Goal: Task Accomplishment & Management: Manage account settings

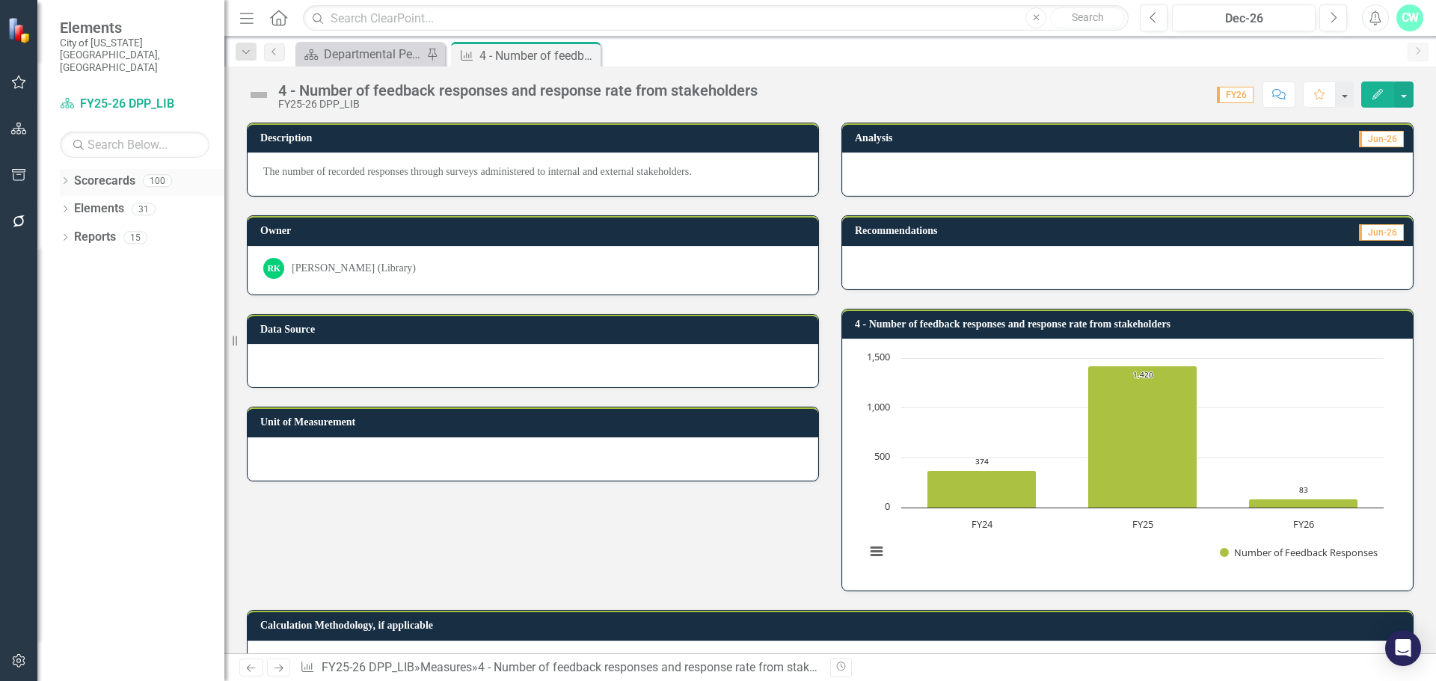
click at [64, 178] on icon "Dropdown" at bounding box center [65, 182] width 10 height 8
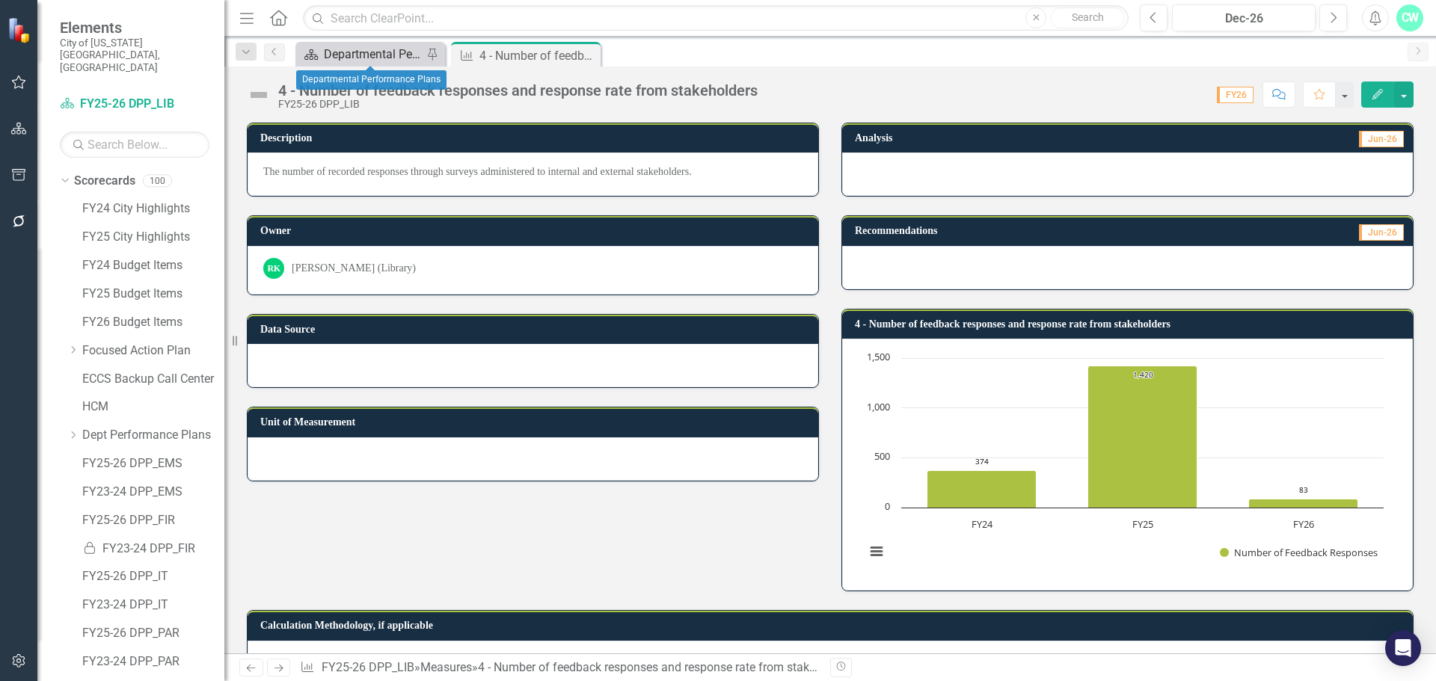
click at [348, 61] on div "Departmental Performance Plans" at bounding box center [373, 54] width 99 height 19
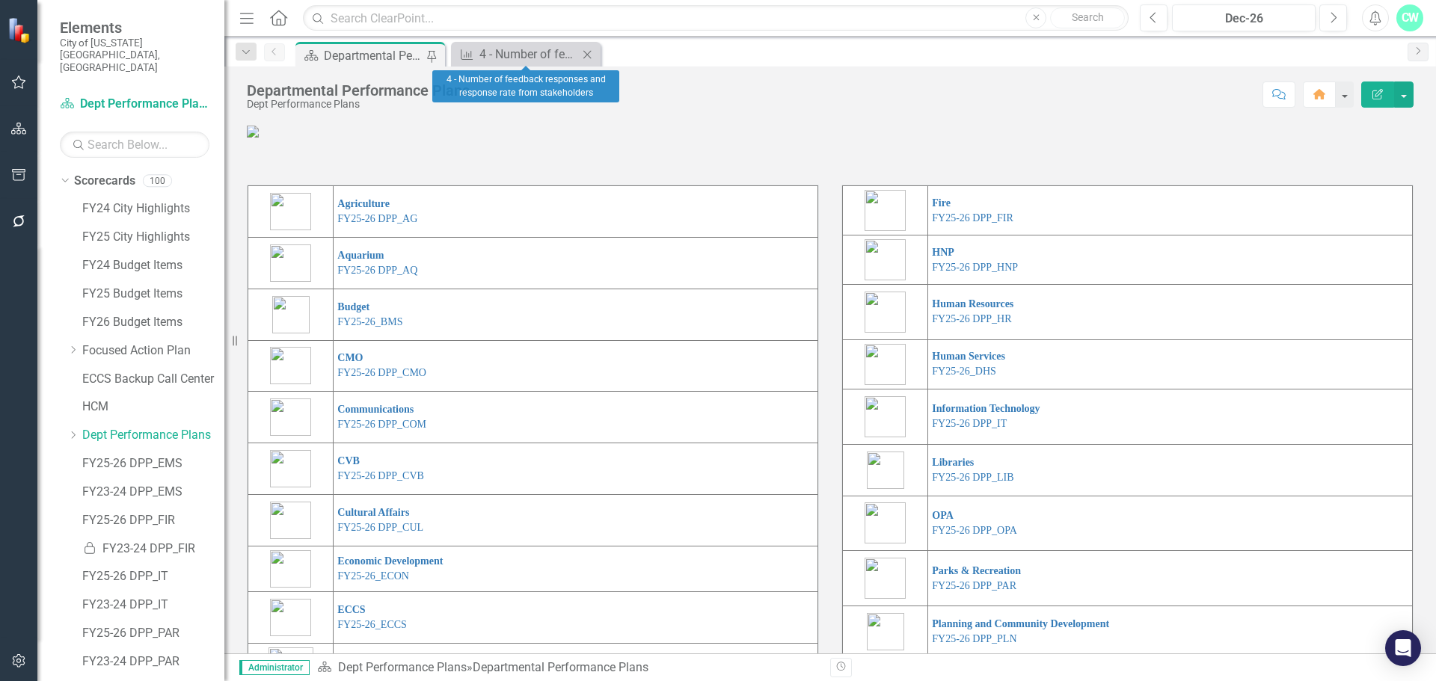
click at [589, 57] on icon "Close" at bounding box center [586, 55] width 15 height 12
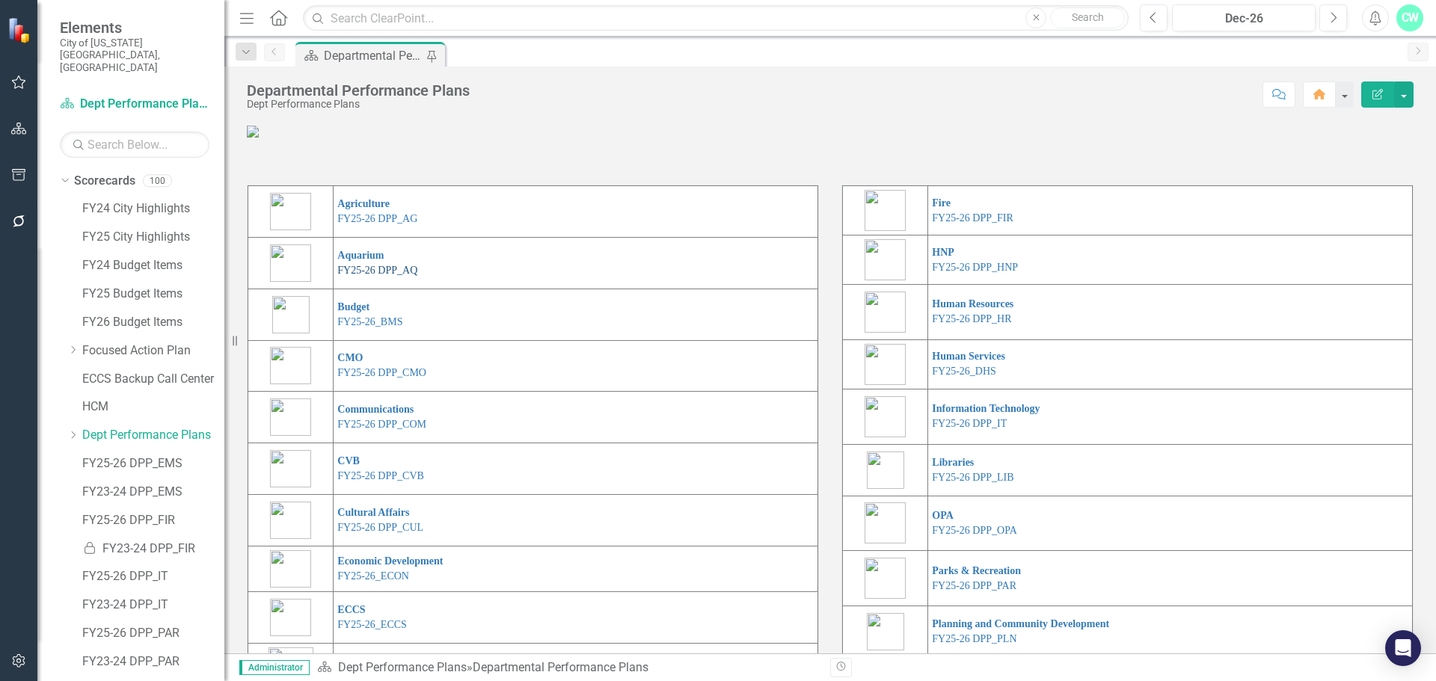
scroll to position [75, 0]
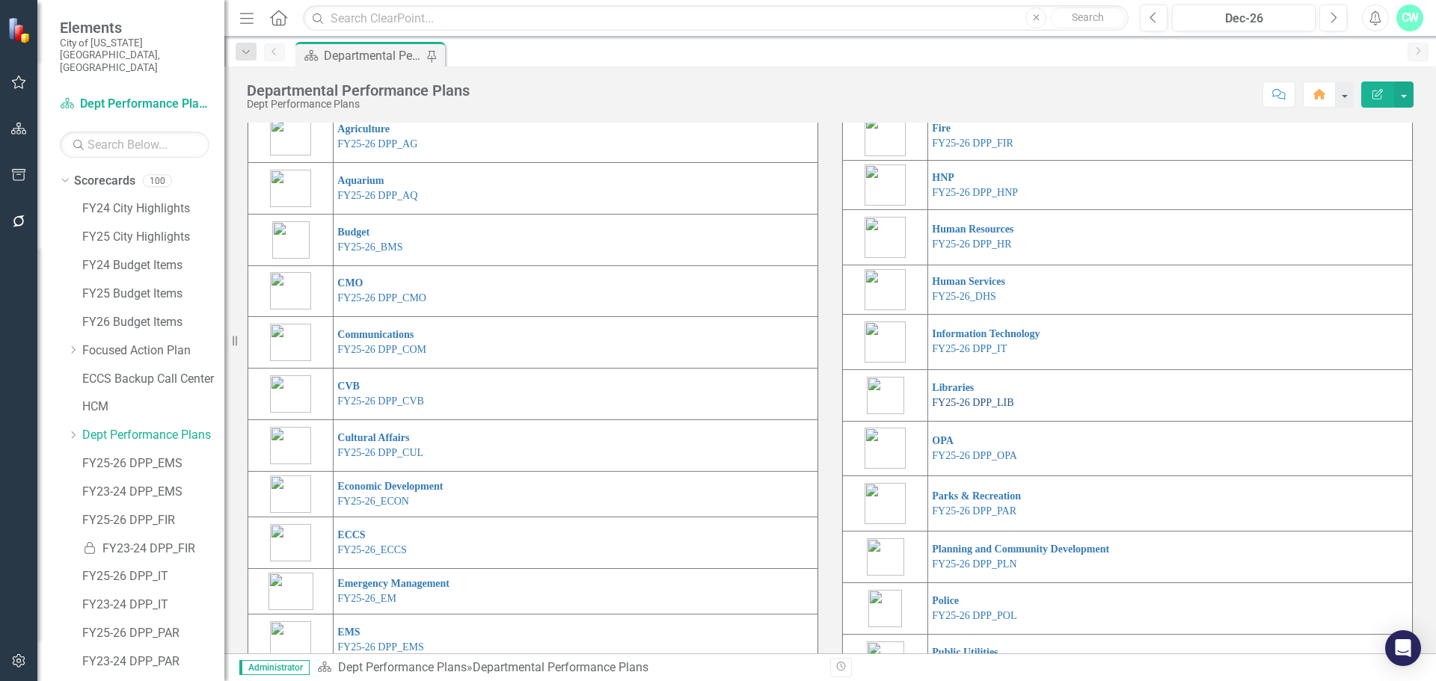
click at [954, 408] on link "FY25-26 DPP_LIB" at bounding box center [973, 402] width 82 height 11
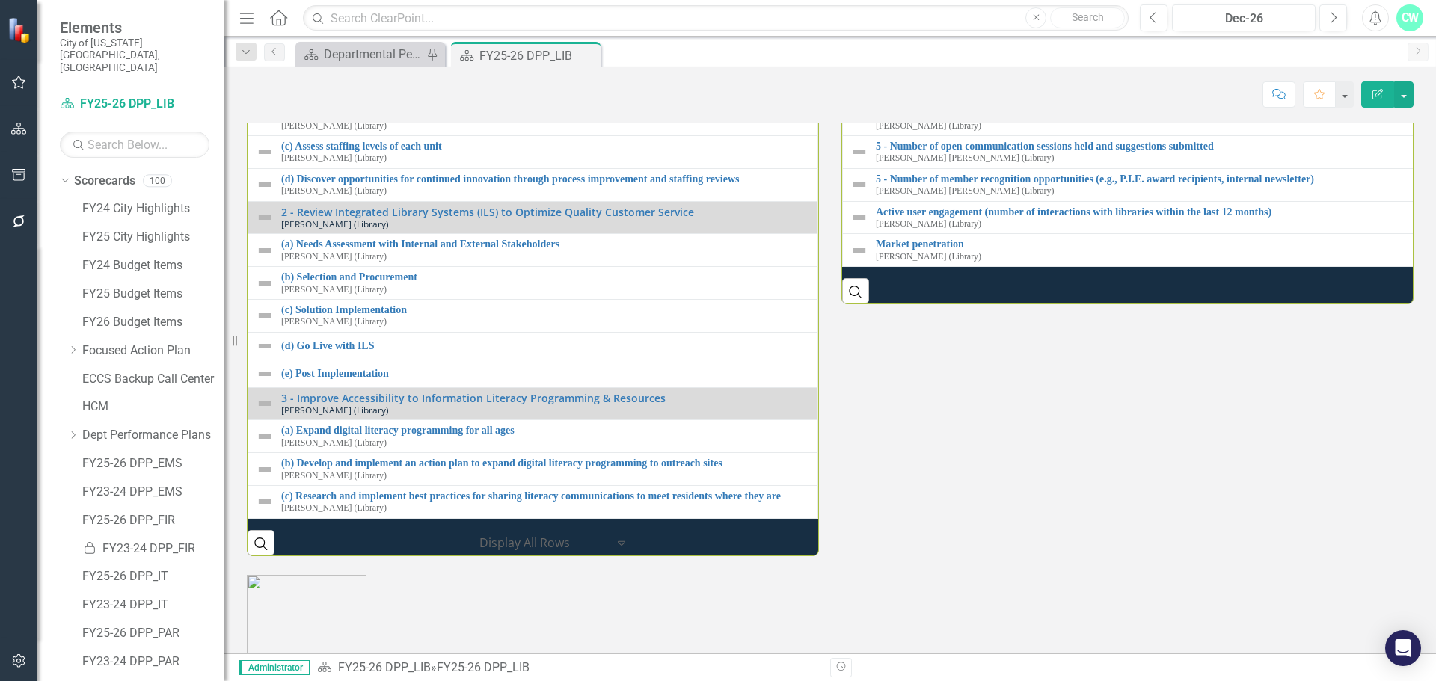
scroll to position [1720, 0]
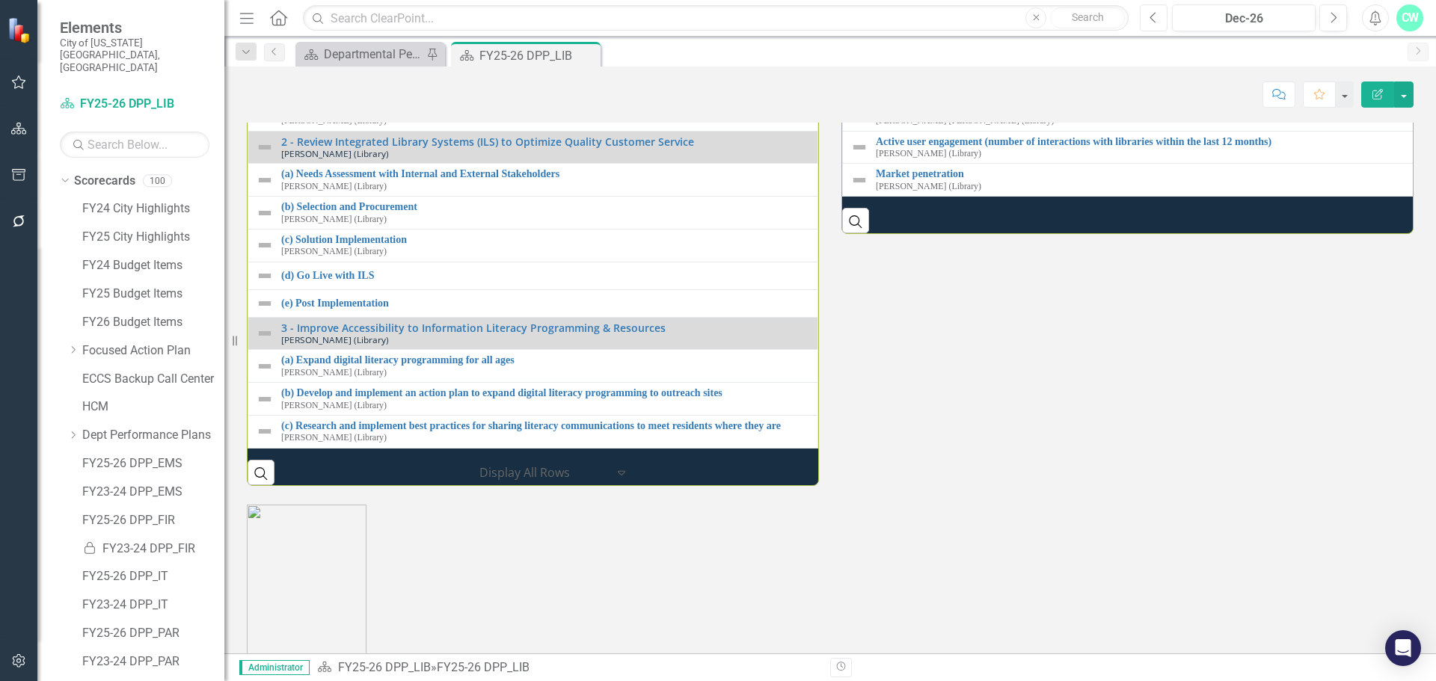
click at [1157, 23] on icon "Previous" at bounding box center [1153, 17] width 8 height 13
click at [1157, 22] on icon "Previous" at bounding box center [1153, 17] width 8 height 13
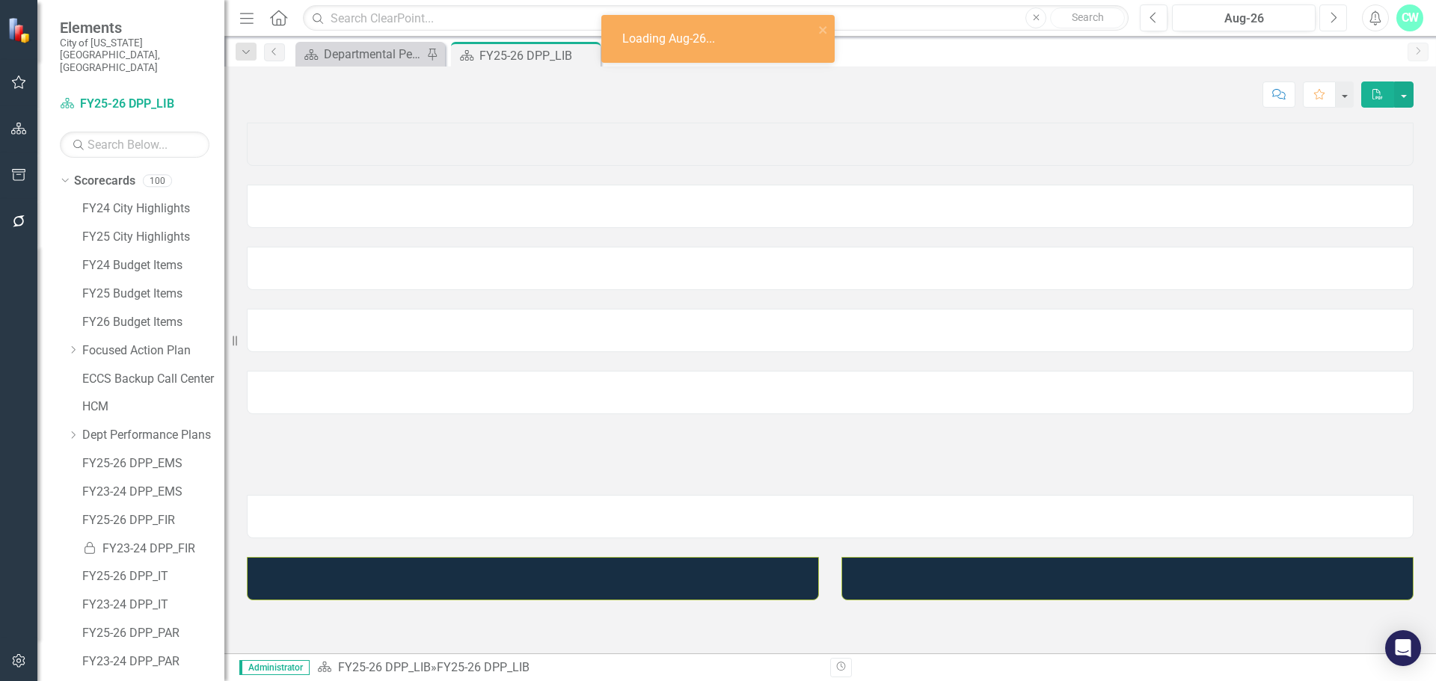
click at [1329, 17] on icon "Next" at bounding box center [1333, 17] width 8 height 13
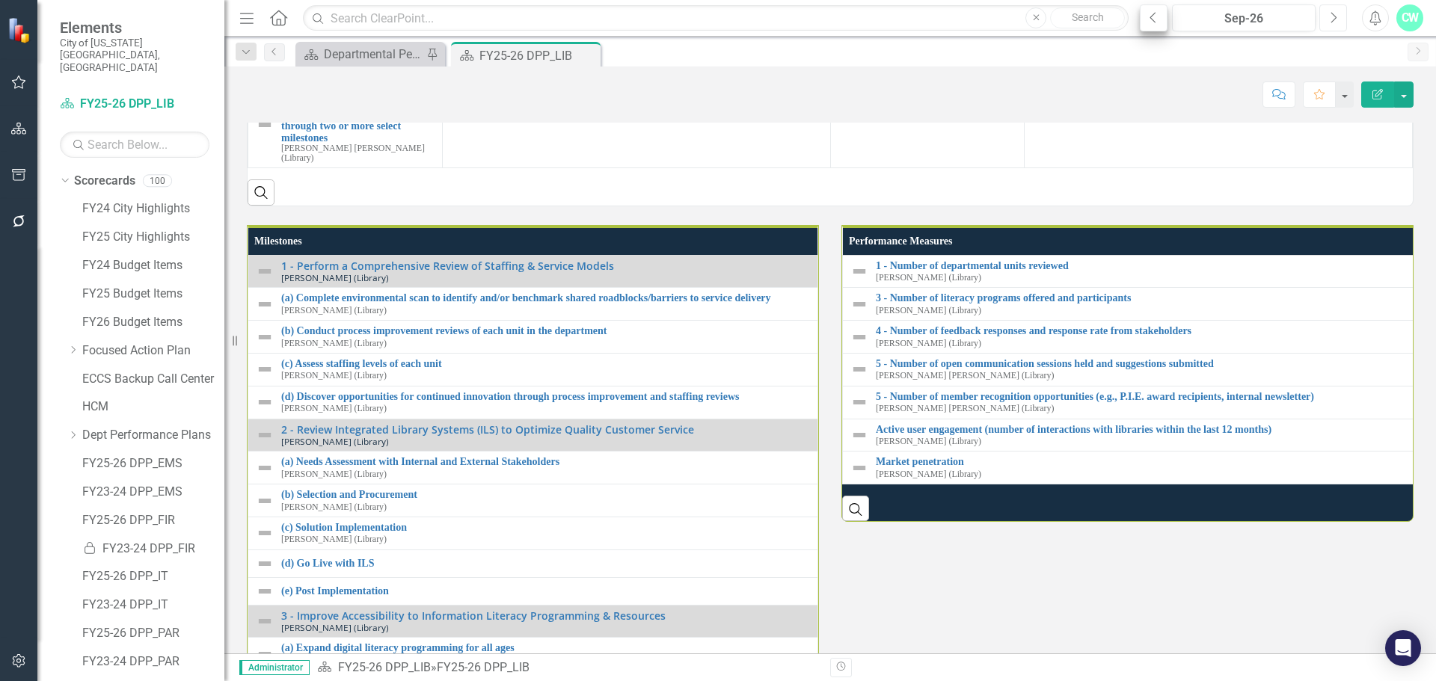
scroll to position [1761, 0]
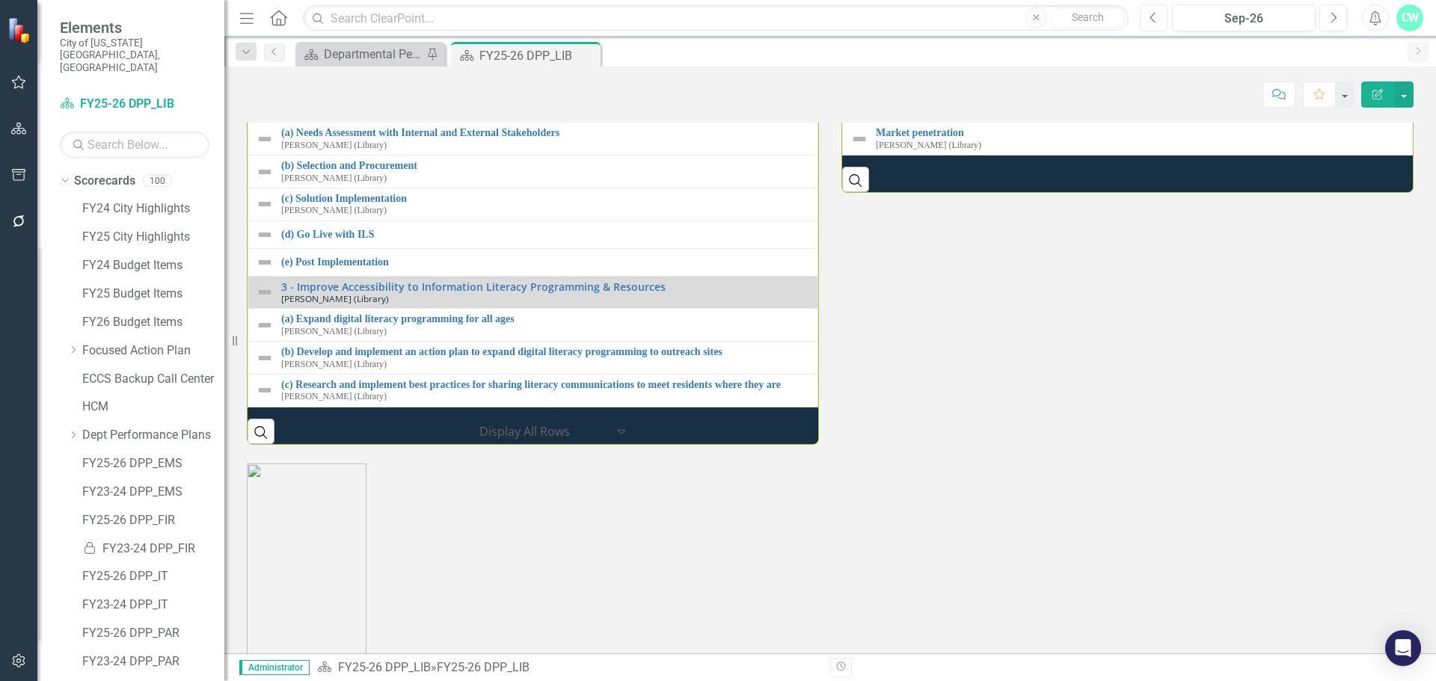
click at [1156, 20] on icon "Previous" at bounding box center [1153, 17] width 8 height 13
click at [1157, 20] on icon "Previous" at bounding box center [1153, 17] width 8 height 13
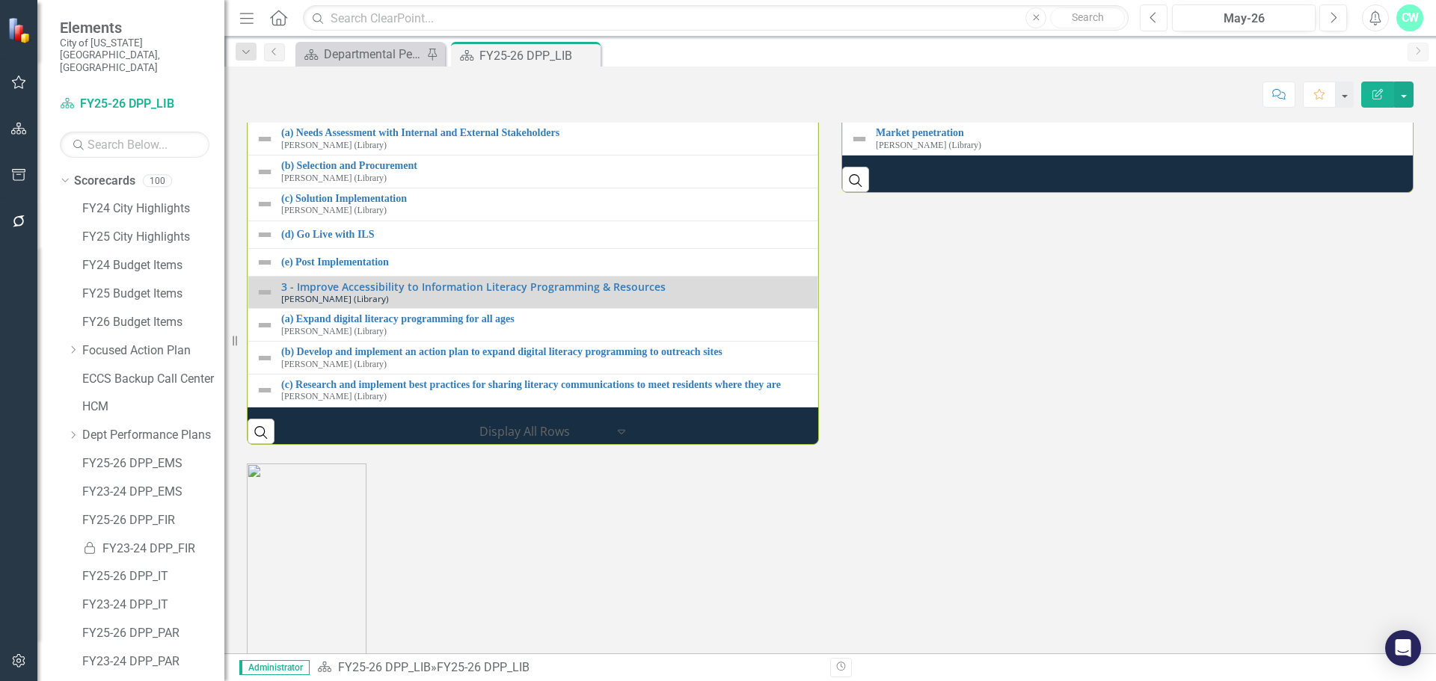
click at [1157, 20] on icon "Previous" at bounding box center [1153, 17] width 8 height 13
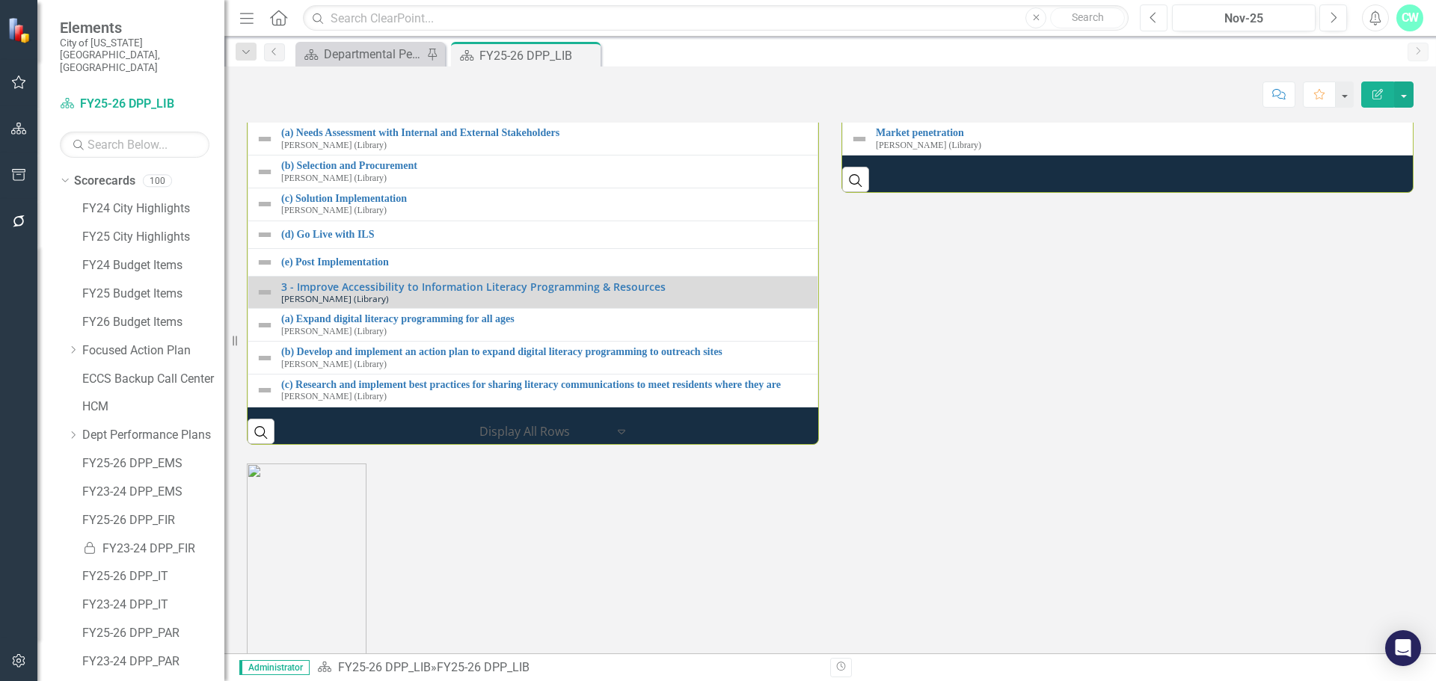
click at [1157, 20] on icon "Previous" at bounding box center [1153, 17] width 8 height 13
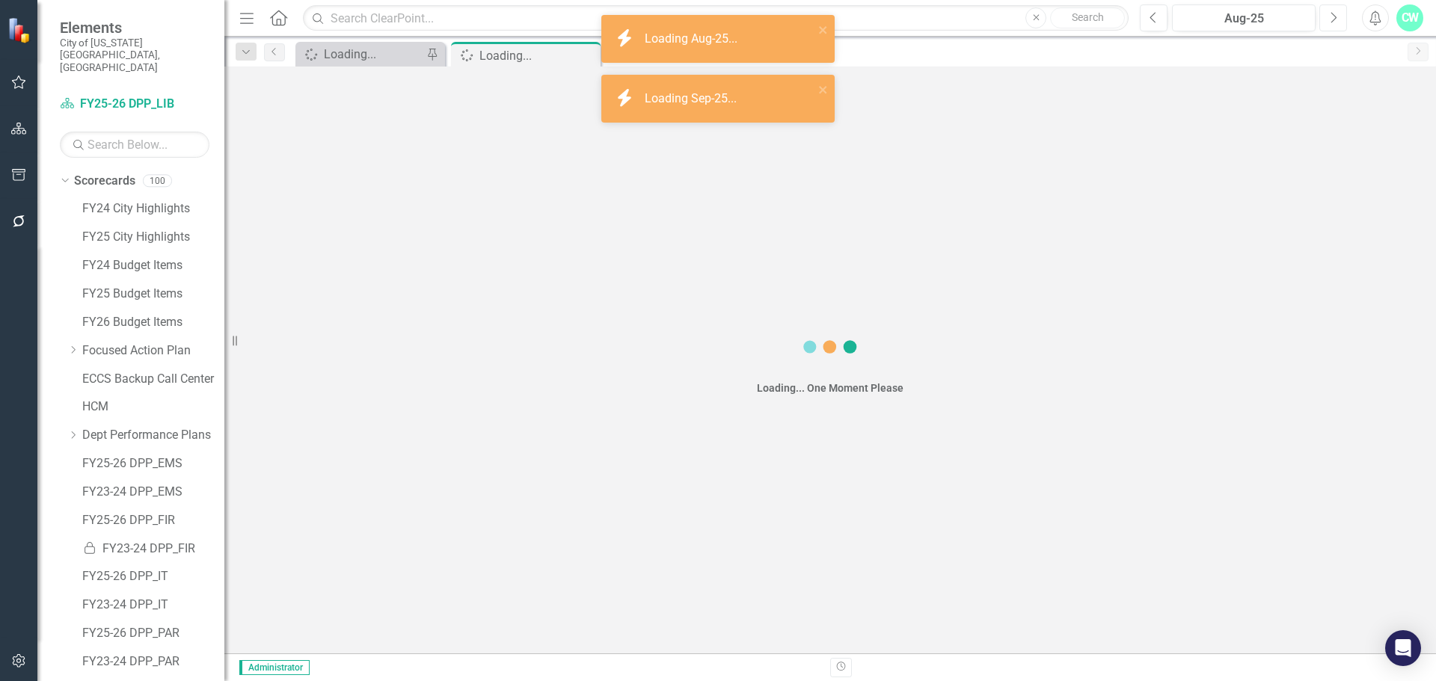
click at [1325, 10] on button "Next" at bounding box center [1333, 17] width 28 height 27
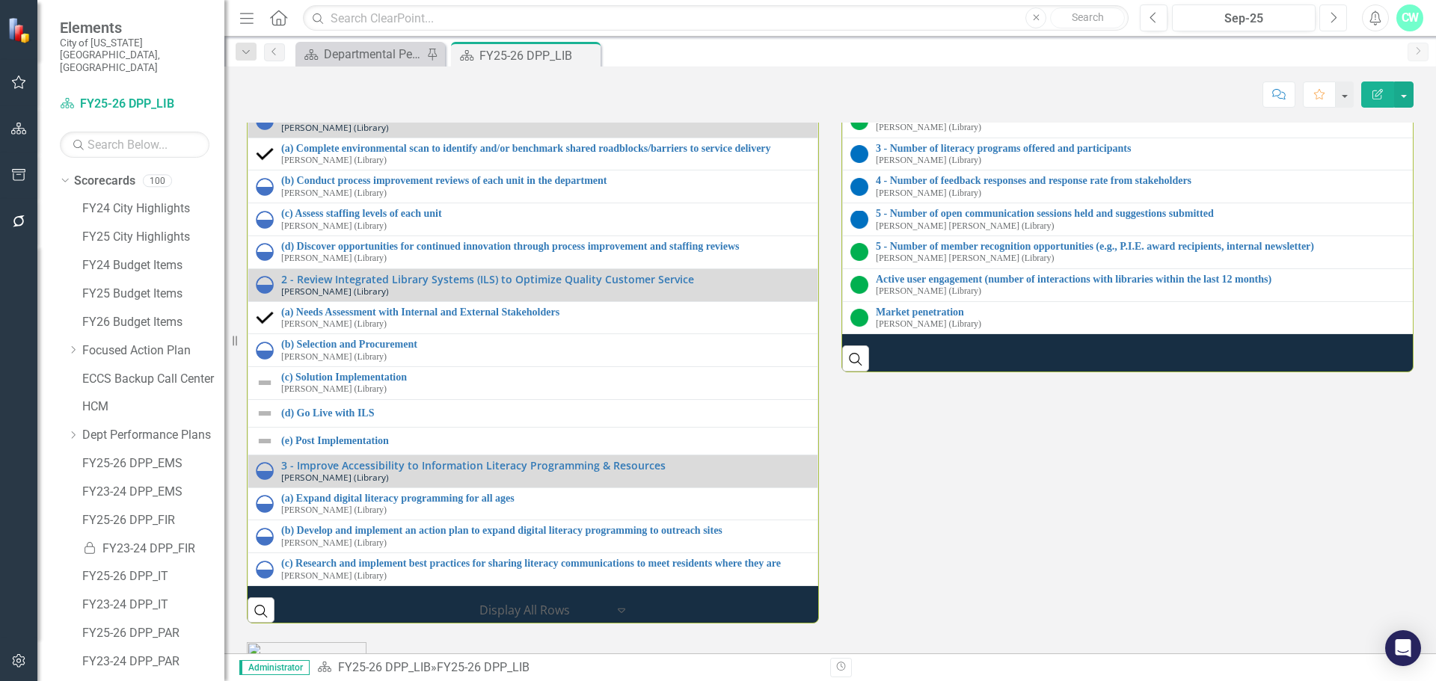
scroll to position [1860, 0]
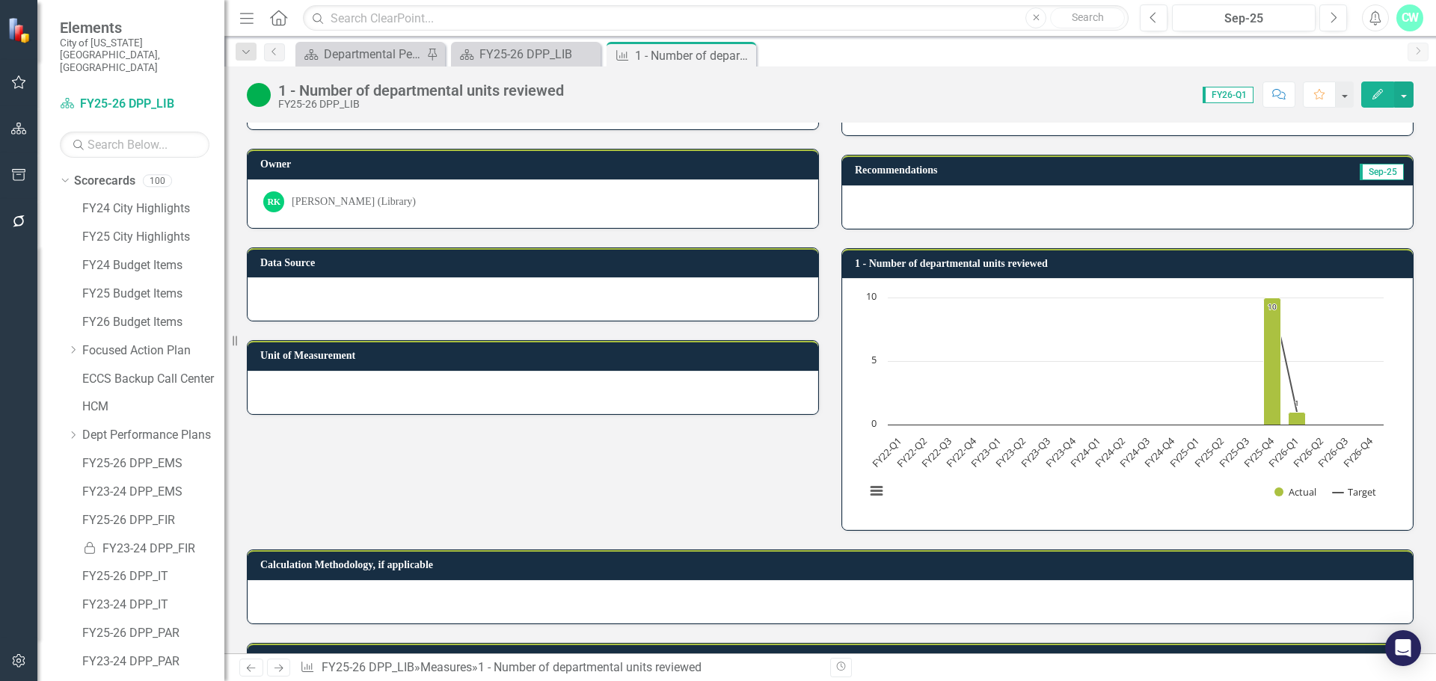
scroll to position [75, 0]
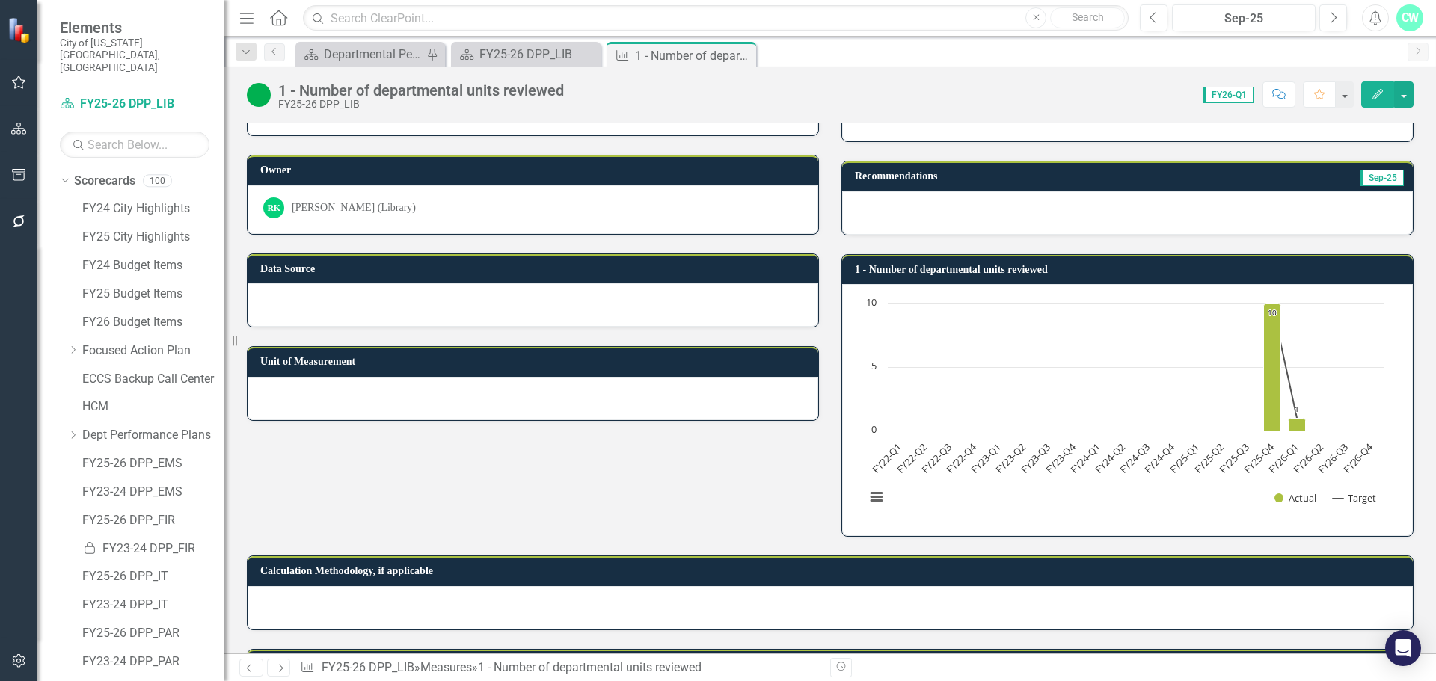
click at [259, 92] on img at bounding box center [259, 95] width 24 height 24
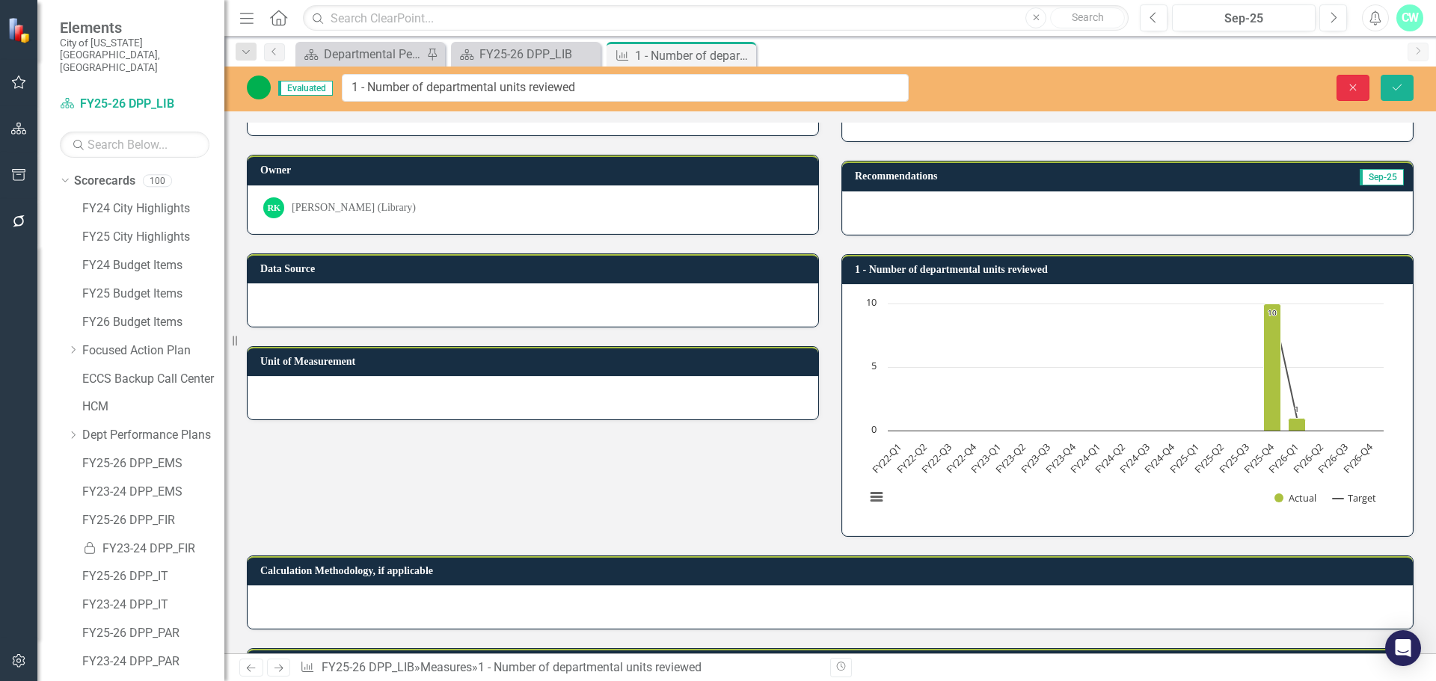
click at [1340, 90] on button "Close" at bounding box center [1352, 88] width 33 height 26
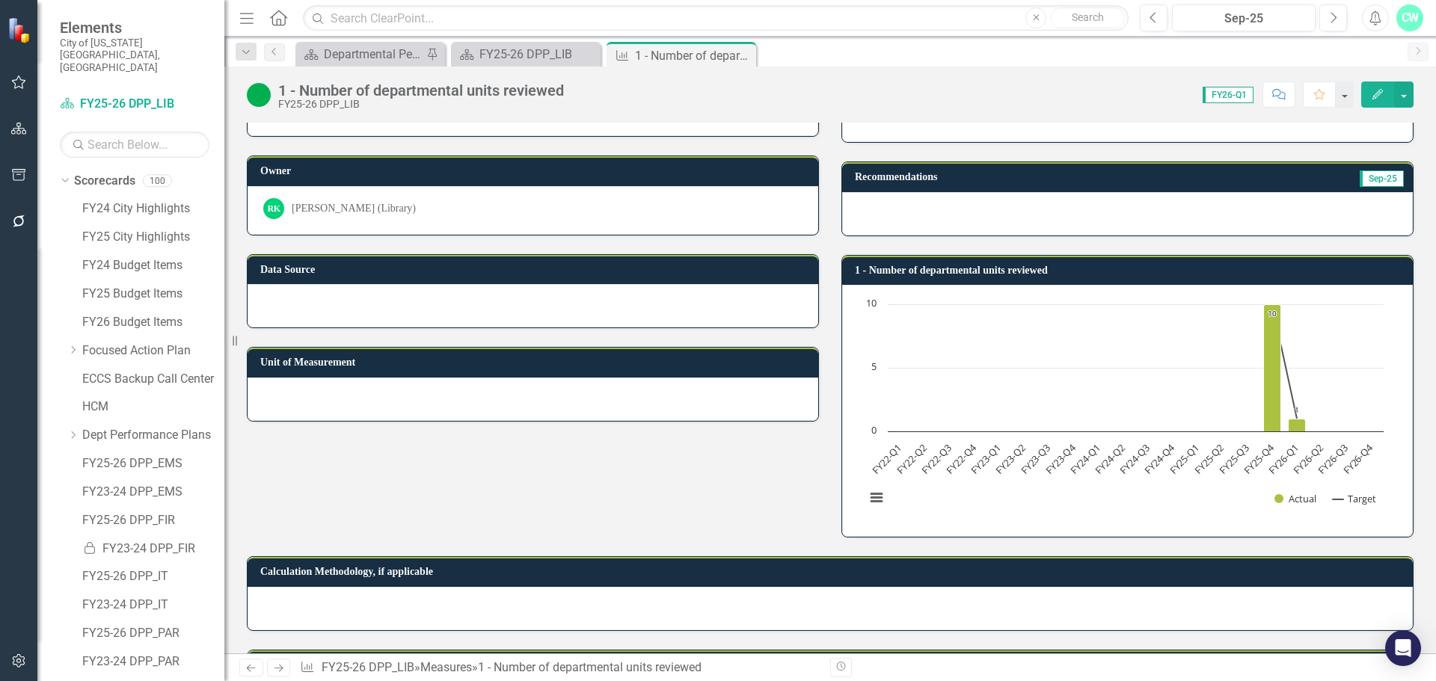
scroll to position [0, 0]
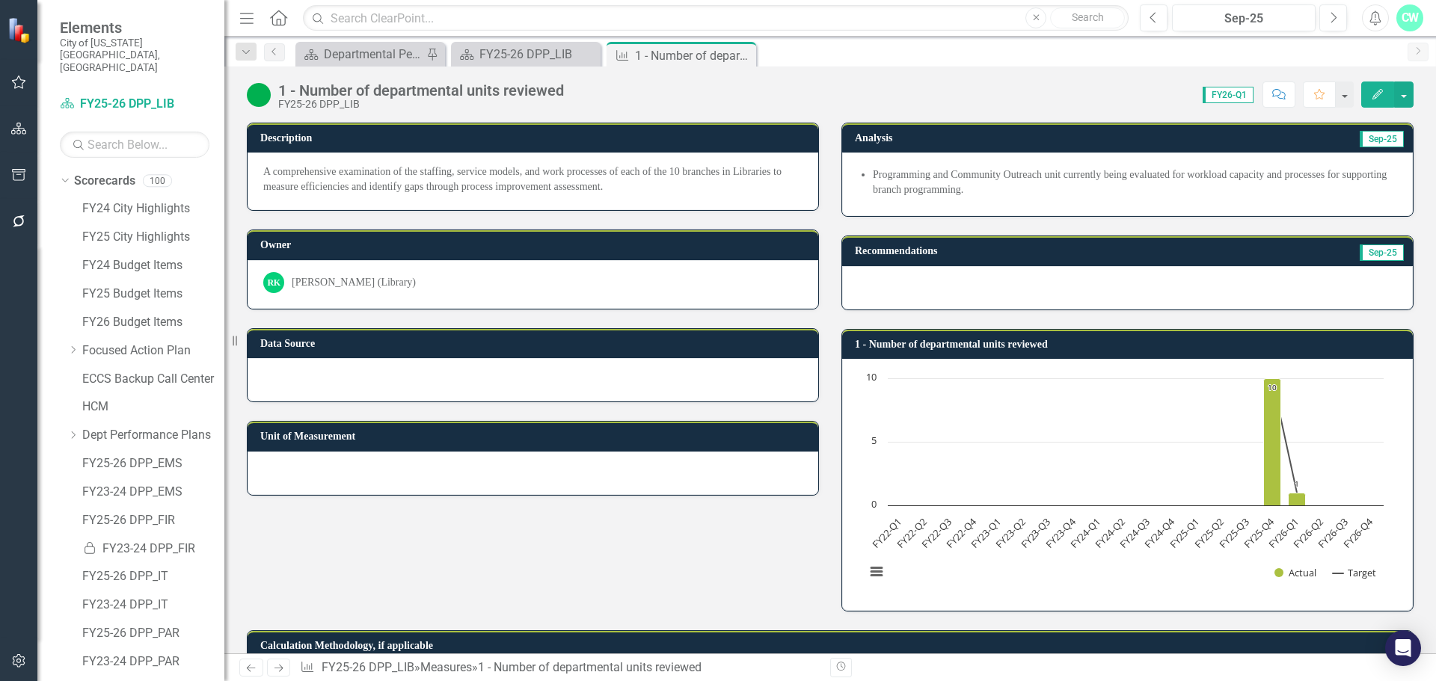
click at [1382, 93] on icon "Edit" at bounding box center [1377, 94] width 13 height 10
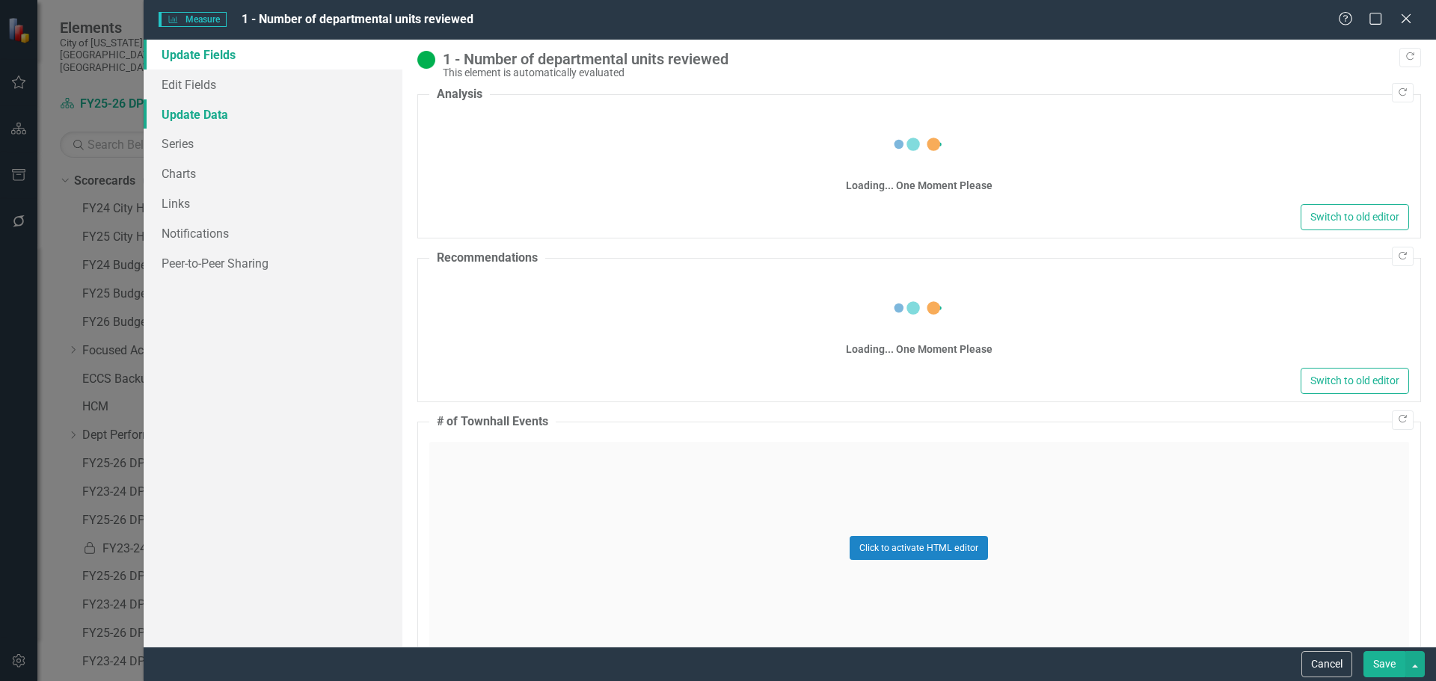
click at [193, 118] on link "Update Data" at bounding box center [273, 114] width 259 height 30
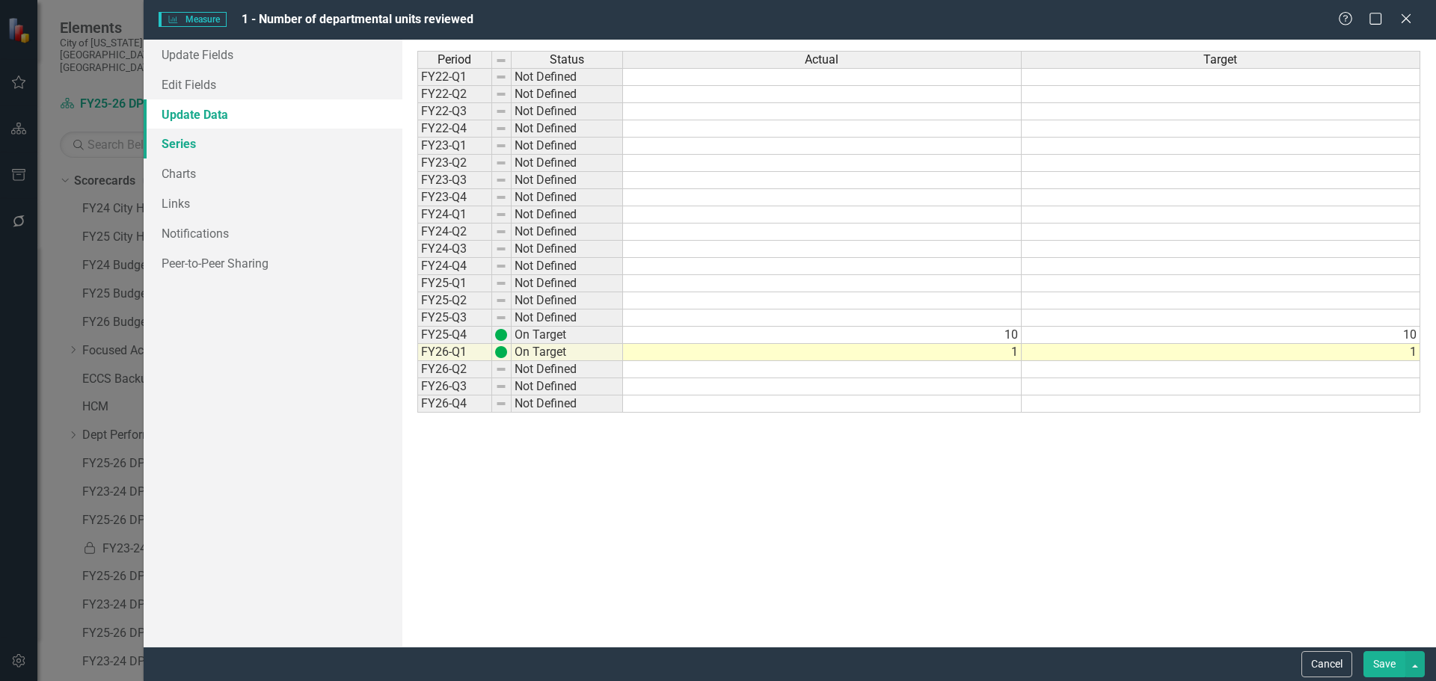
click at [176, 144] on link "Series" at bounding box center [273, 144] width 259 height 30
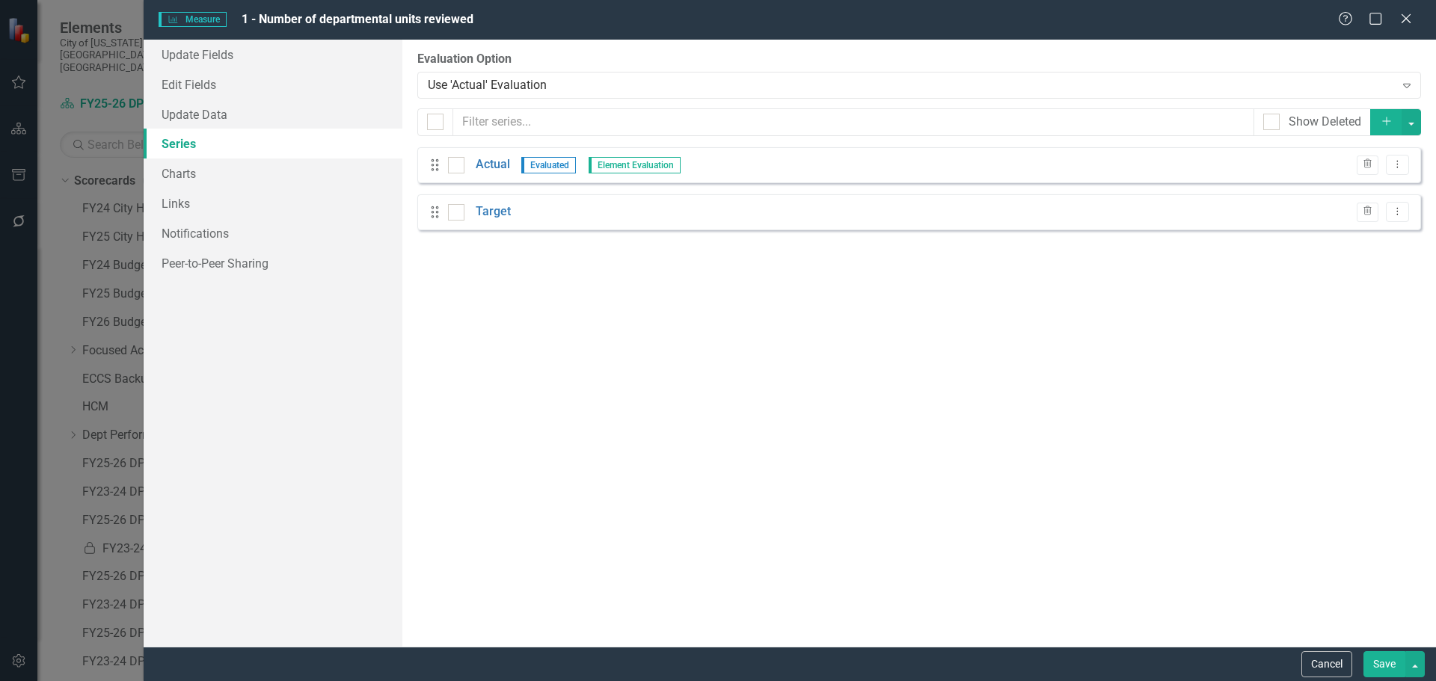
checkbox input "false"
click at [1368, 211] on icon "button" at bounding box center [1367, 210] width 8 height 9
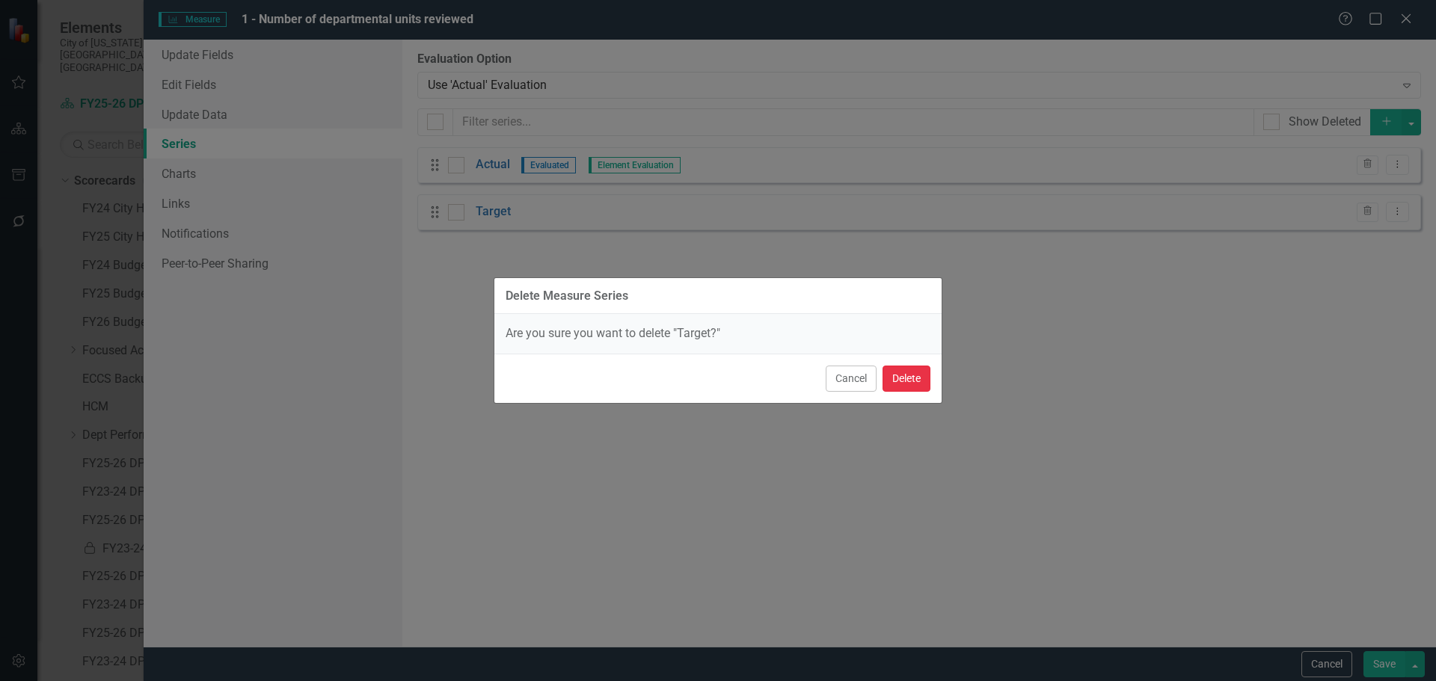
click at [903, 381] on button "Delete" at bounding box center [906, 379] width 48 height 26
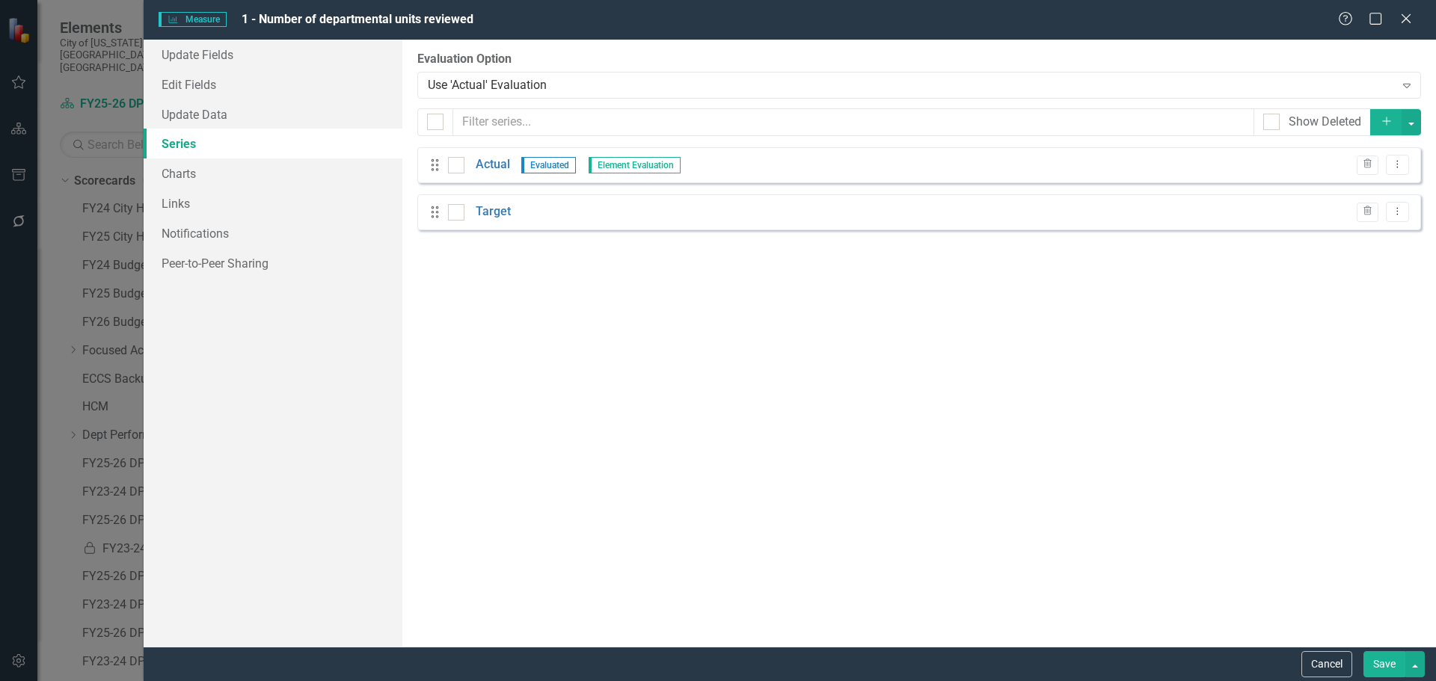
click at [1394, 667] on button "Save" at bounding box center [1384, 664] width 42 height 26
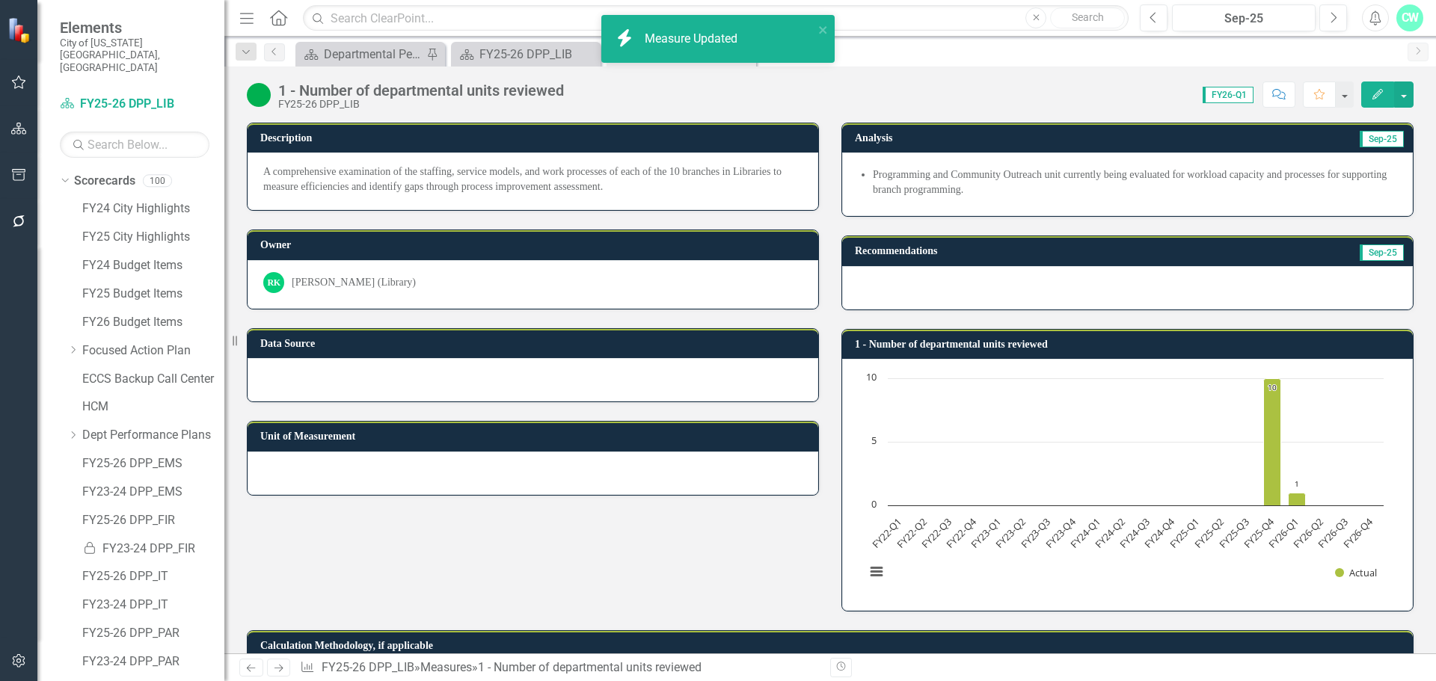
click at [834, 23] on div "icon.bolt Measure Updated" at bounding box center [717, 45] width 239 height 66
click at [826, 25] on icon "close" at bounding box center [823, 30] width 10 height 12
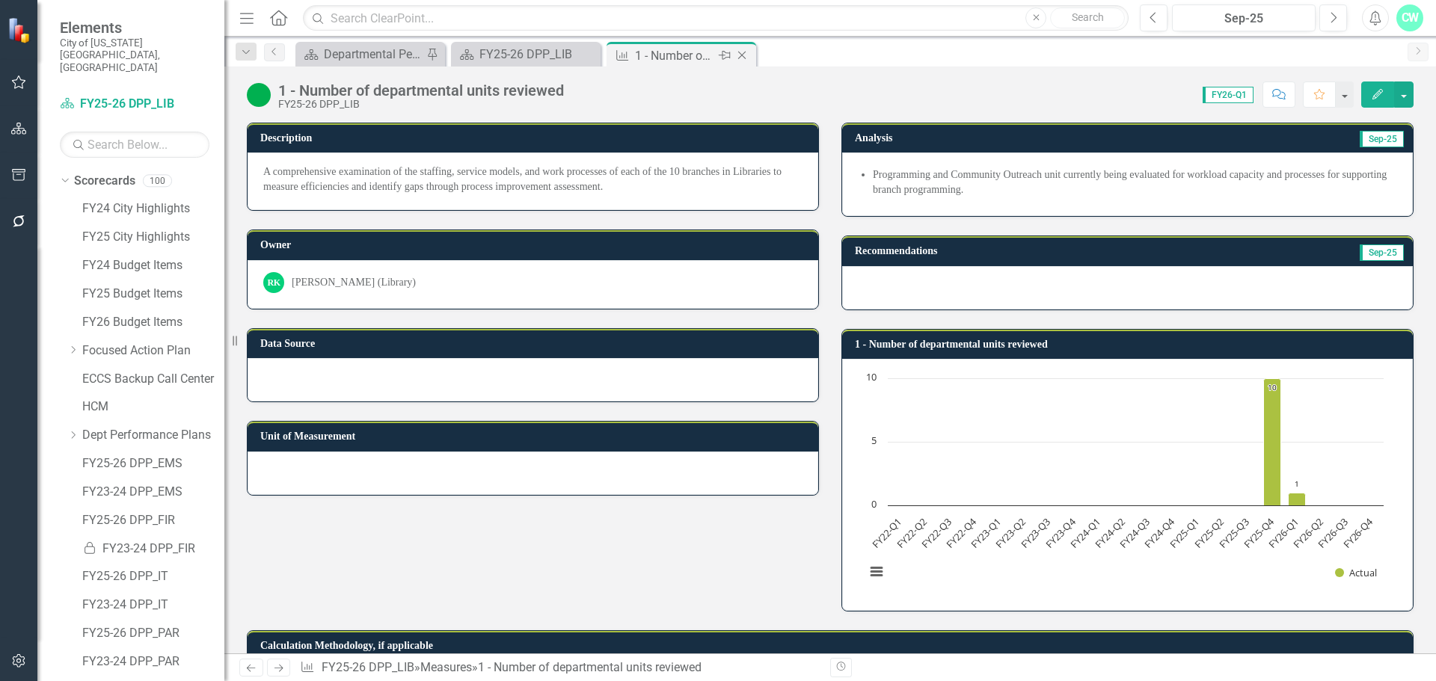
click at [740, 55] on icon "Close" at bounding box center [741, 55] width 15 height 12
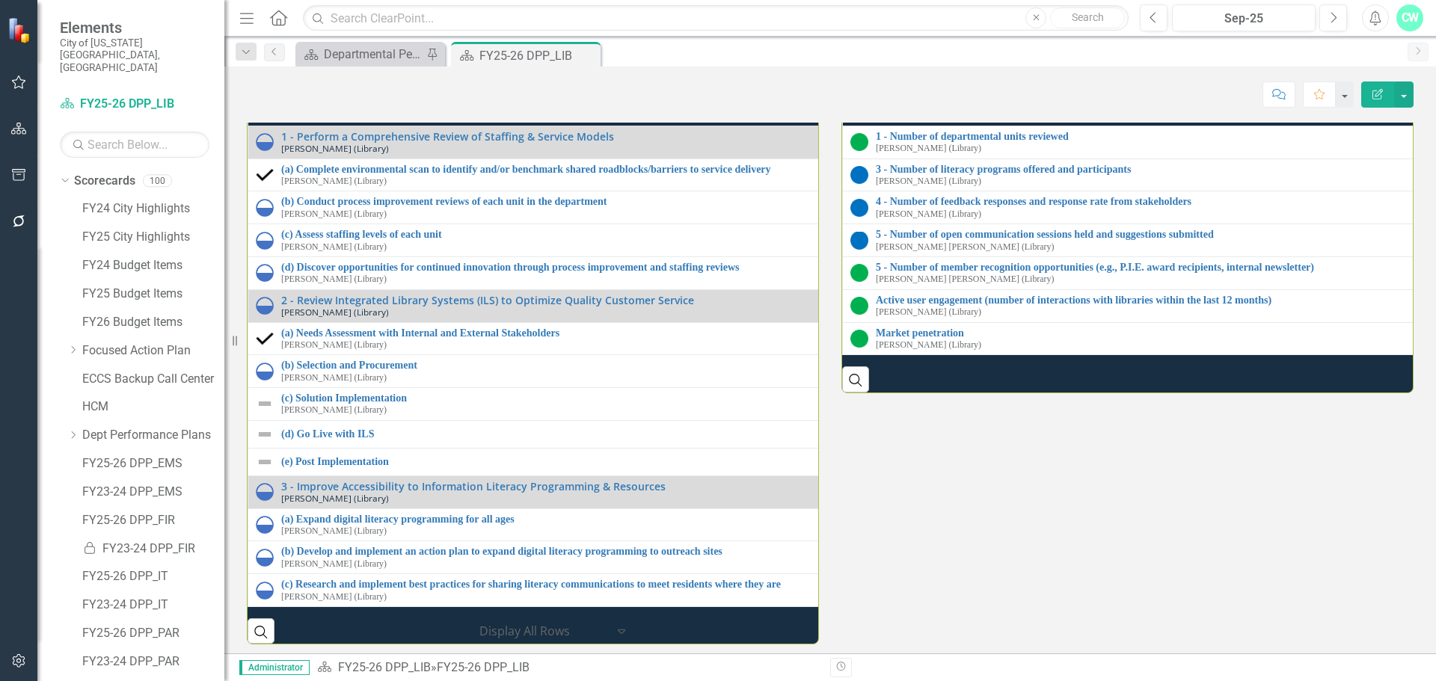
scroll to position [1795, 0]
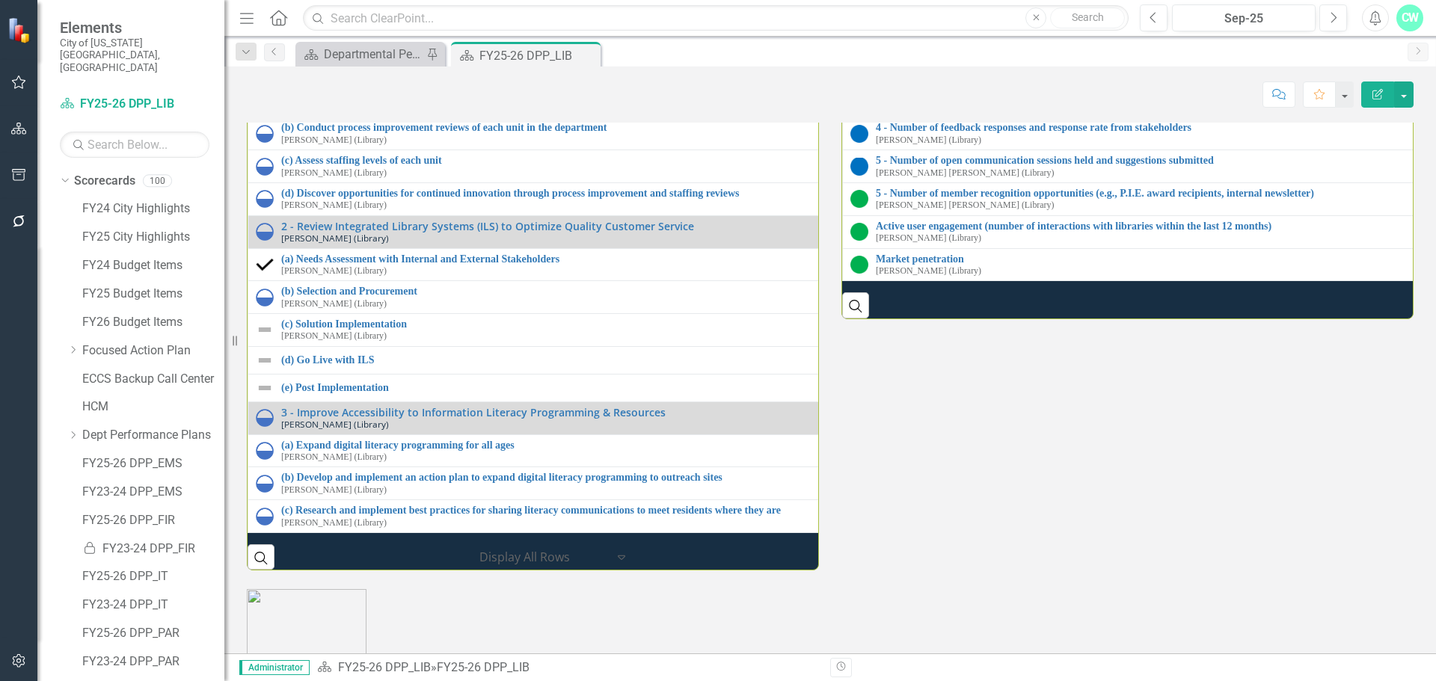
click at [928, 101] on link "3 - Number of literacy programs offered and participants" at bounding box center [1440, 95] width 1129 height 11
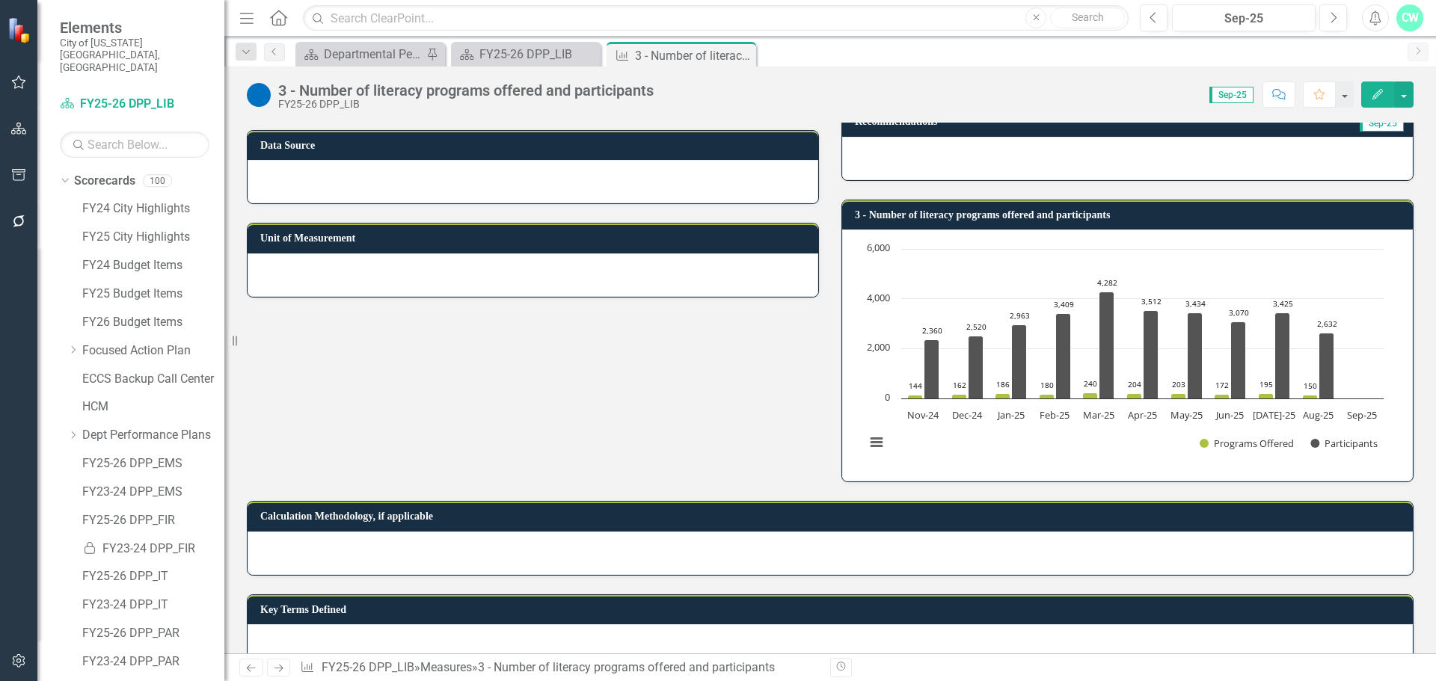
scroll to position [299, 0]
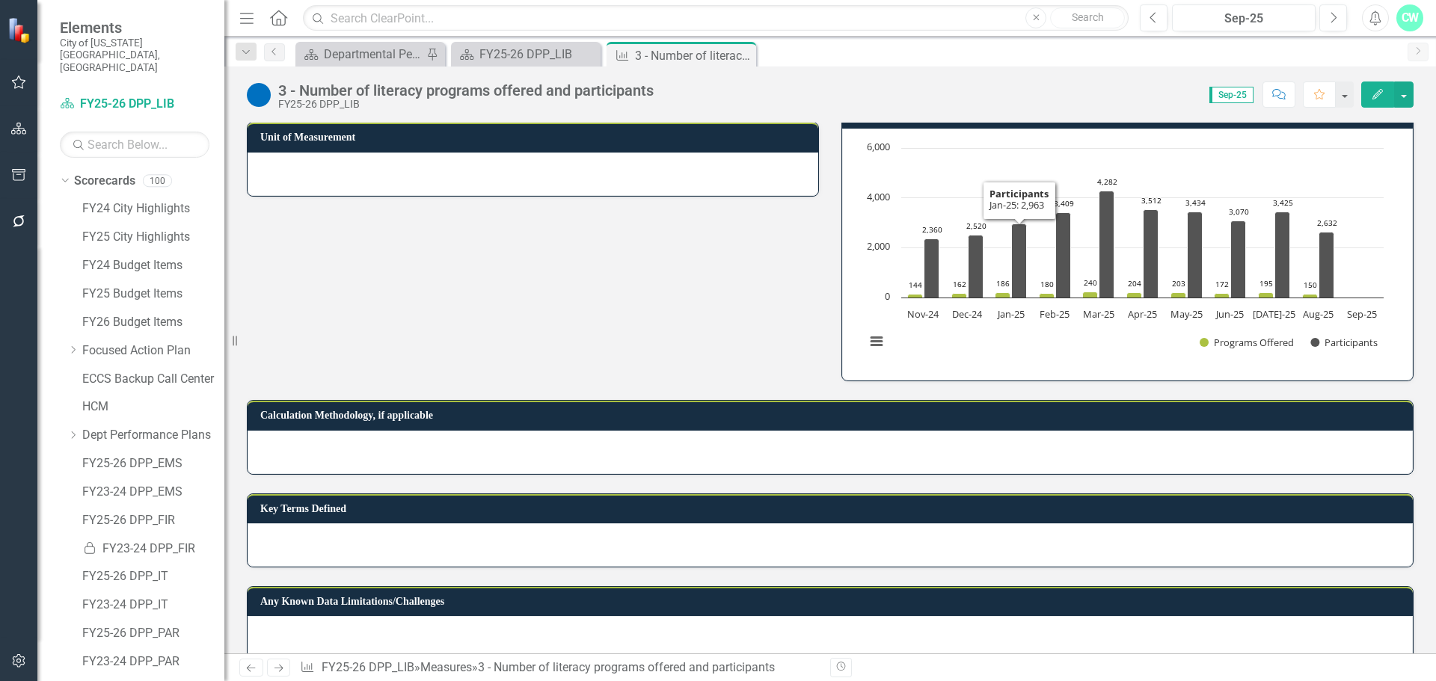
click at [969, 352] on rect "Interactive chart" at bounding box center [1124, 253] width 533 height 224
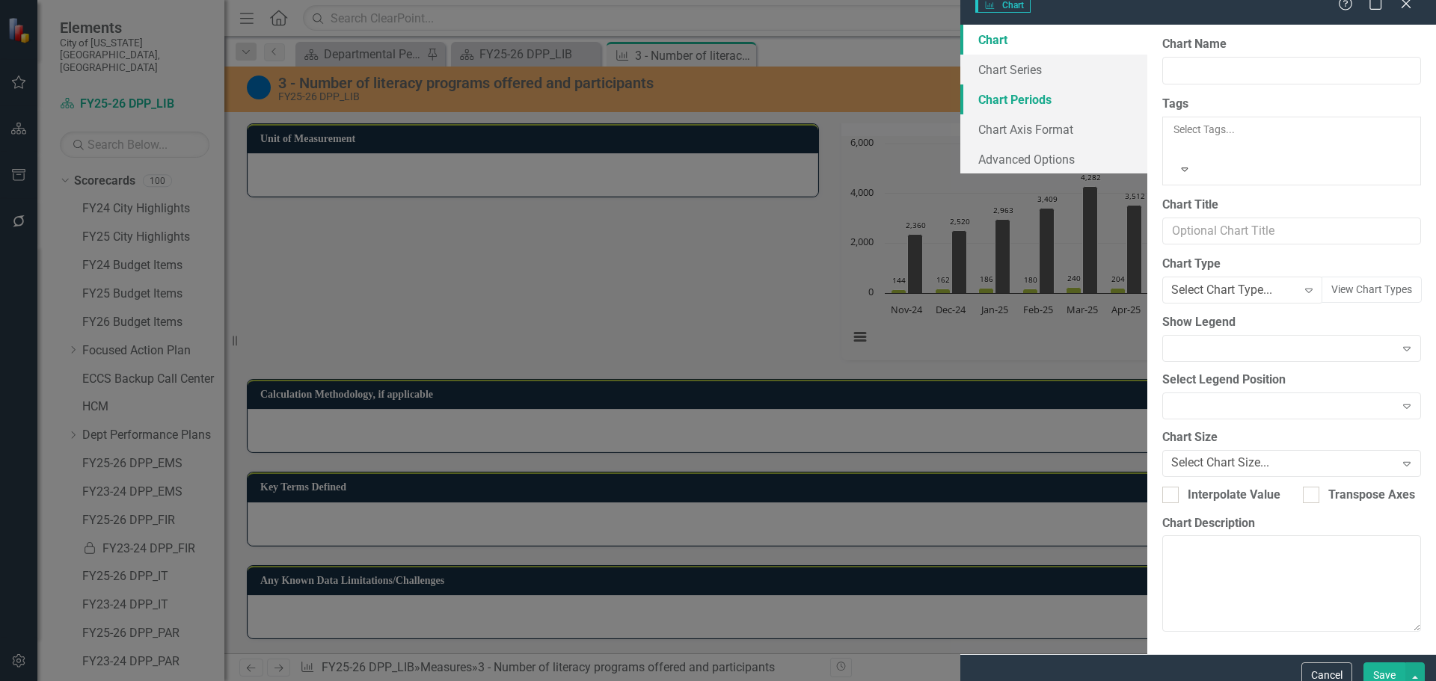
click at [960, 109] on link "Chart Periods" at bounding box center [1053, 99] width 187 height 30
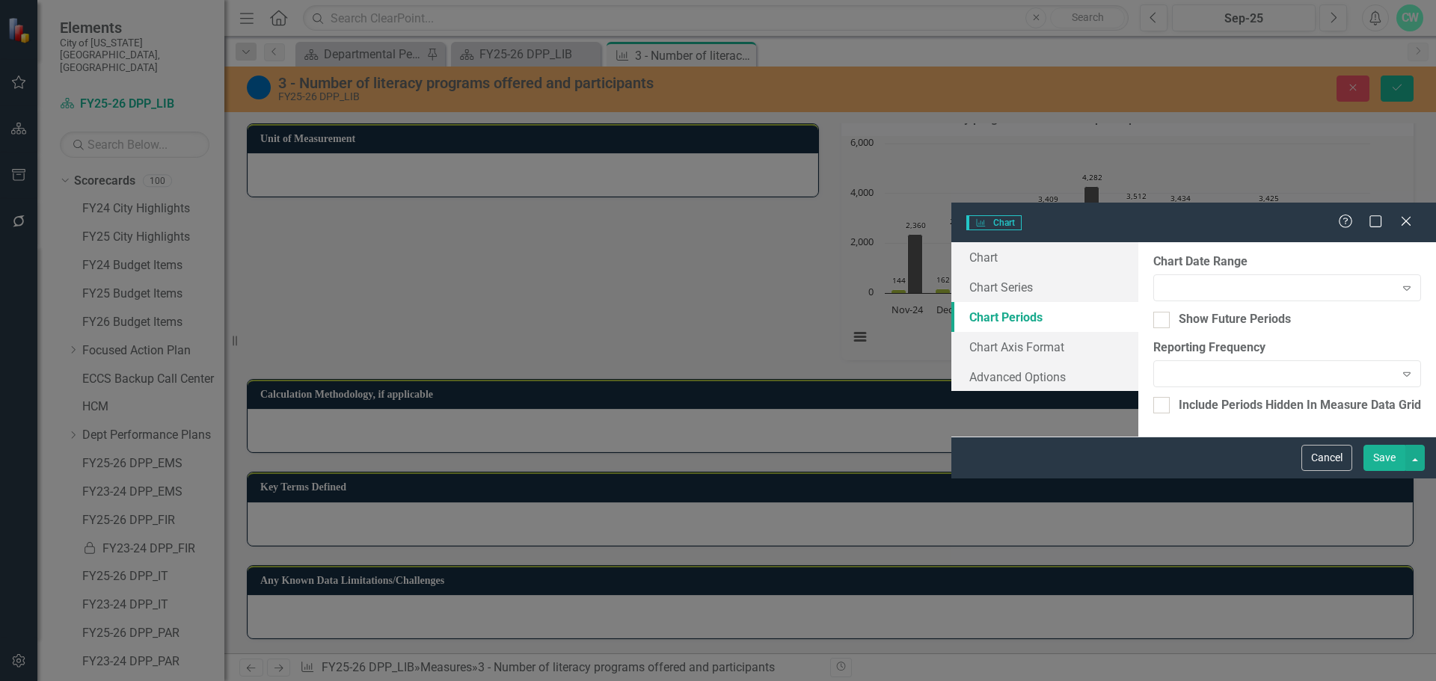
click at [951, 302] on link "Chart Periods" at bounding box center [1044, 317] width 187 height 30
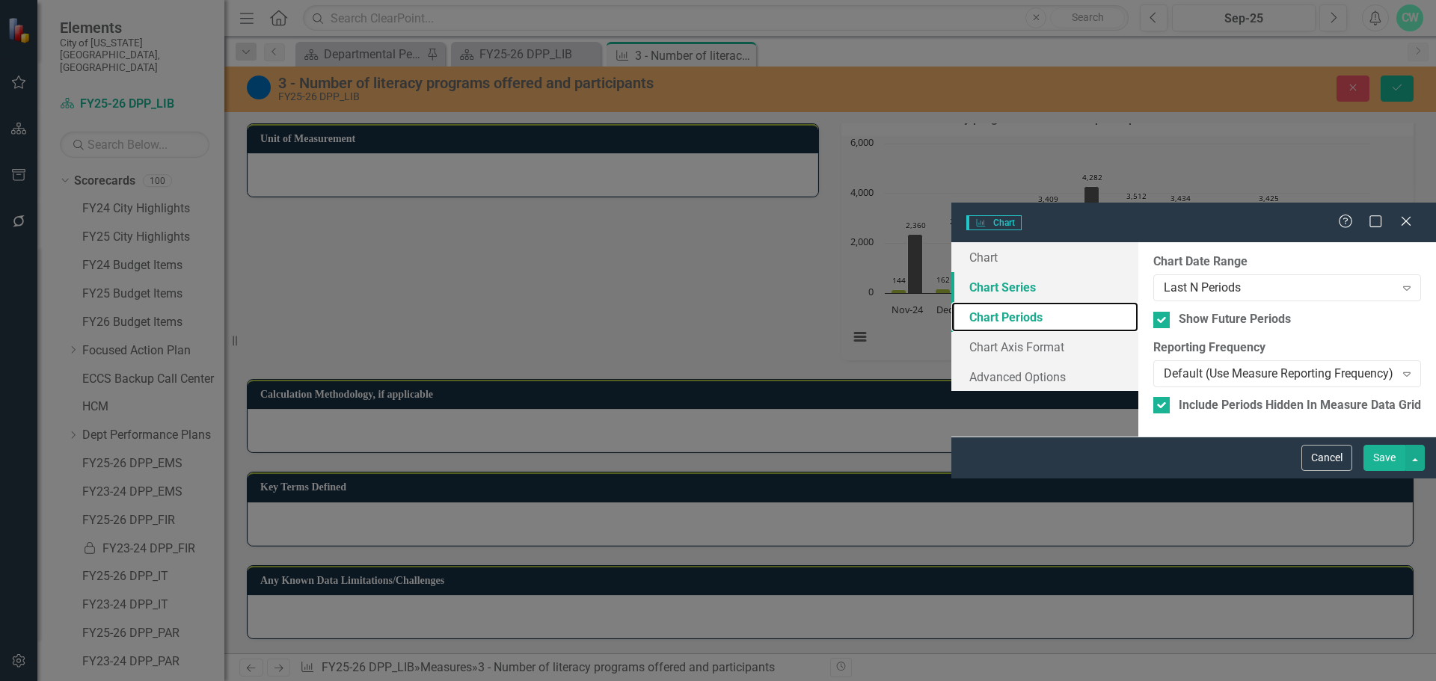
checkbox input "true"
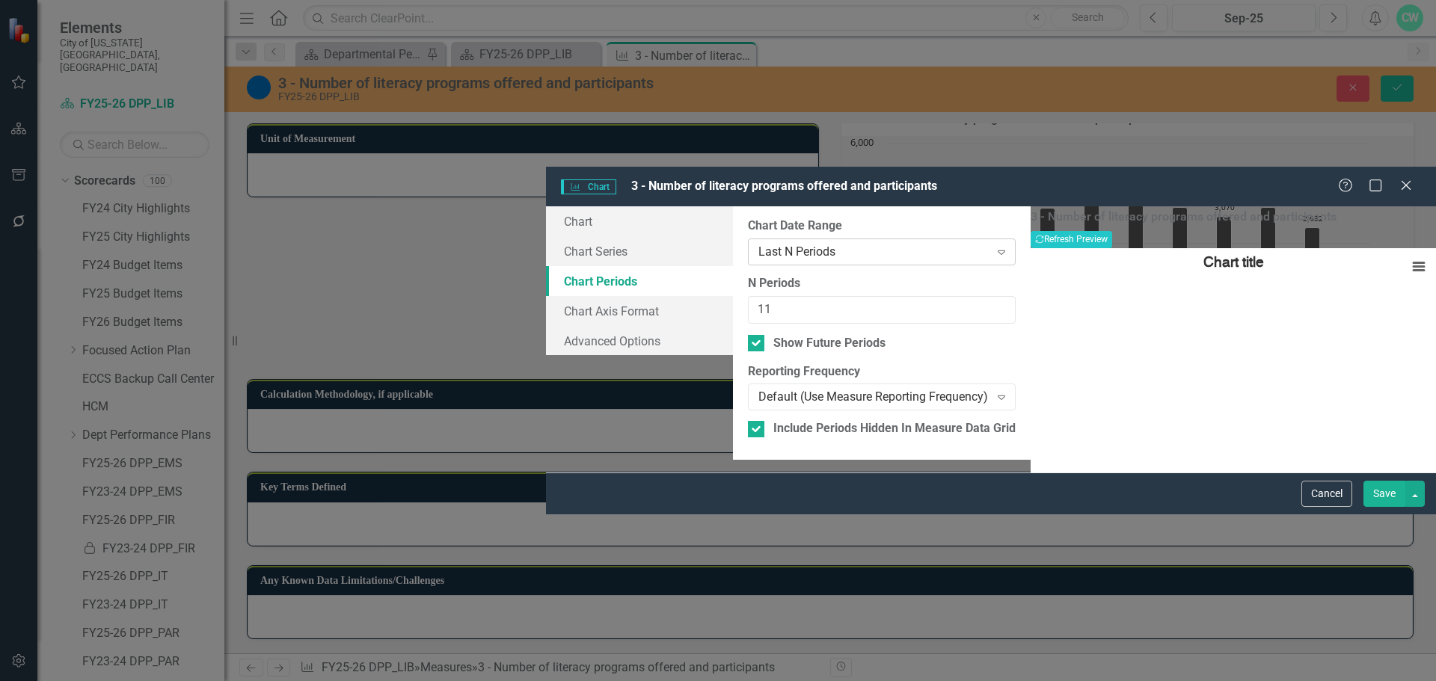
click at [758, 244] on div "Last N Periods" at bounding box center [873, 252] width 231 height 17
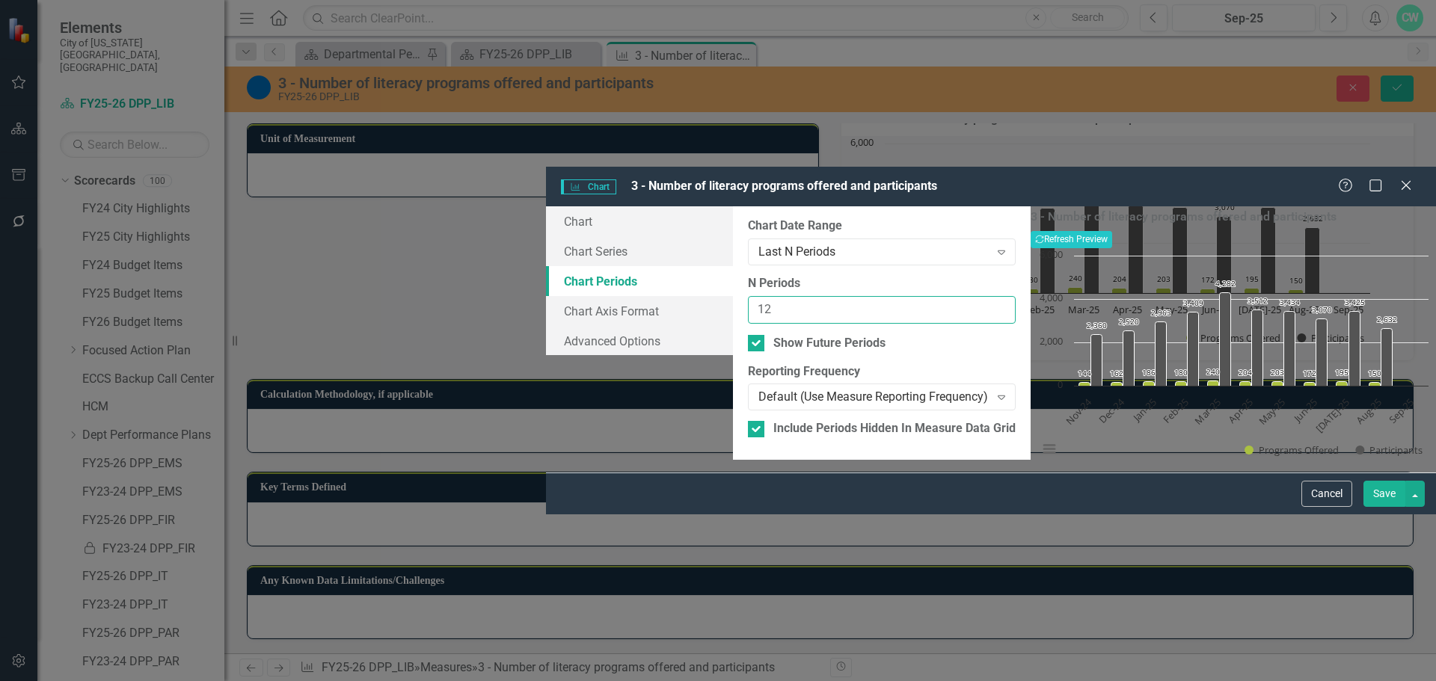
type input "12"
click at [950, 296] on input "12" at bounding box center [882, 310] width 268 height 28
click at [1112, 231] on button "Recalculate Refresh Preview" at bounding box center [1071, 239] width 82 height 16
click at [1367, 507] on button "Save" at bounding box center [1384, 494] width 42 height 26
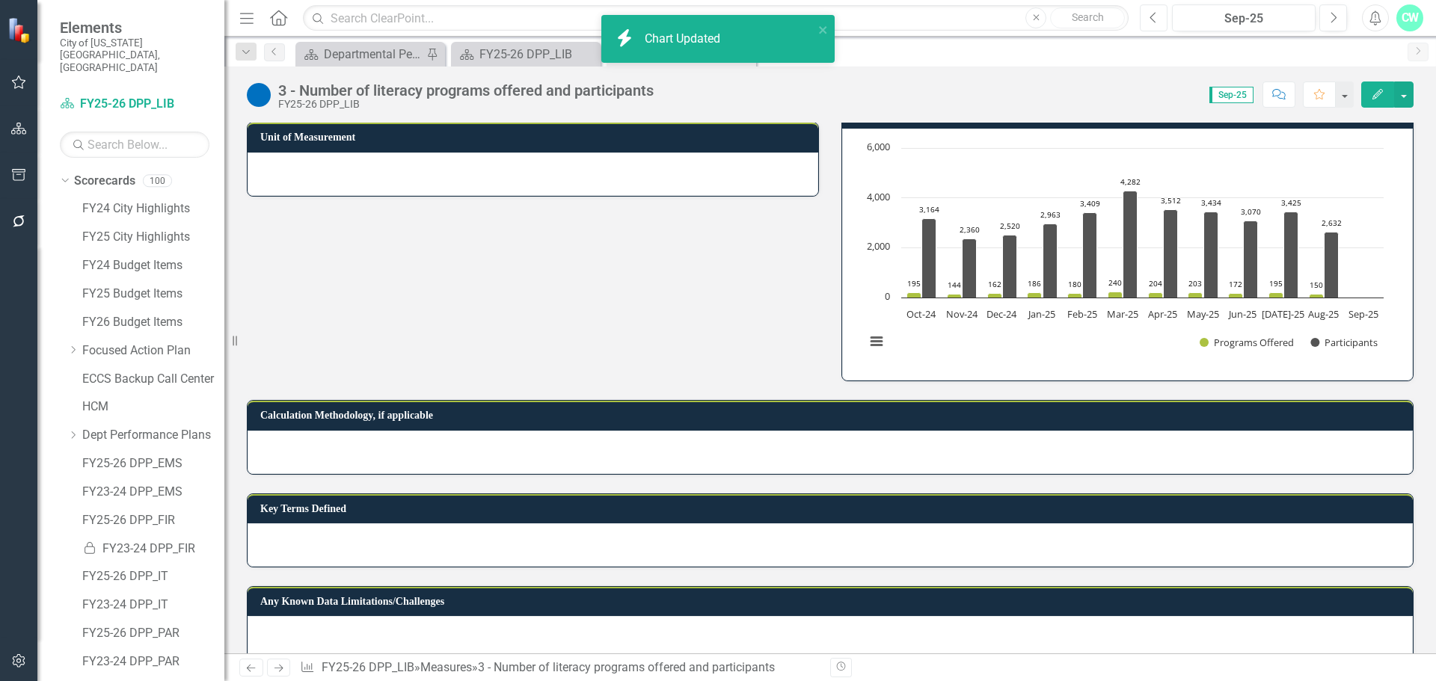
click at [1152, 20] on icon "Previous" at bounding box center [1153, 17] width 8 height 13
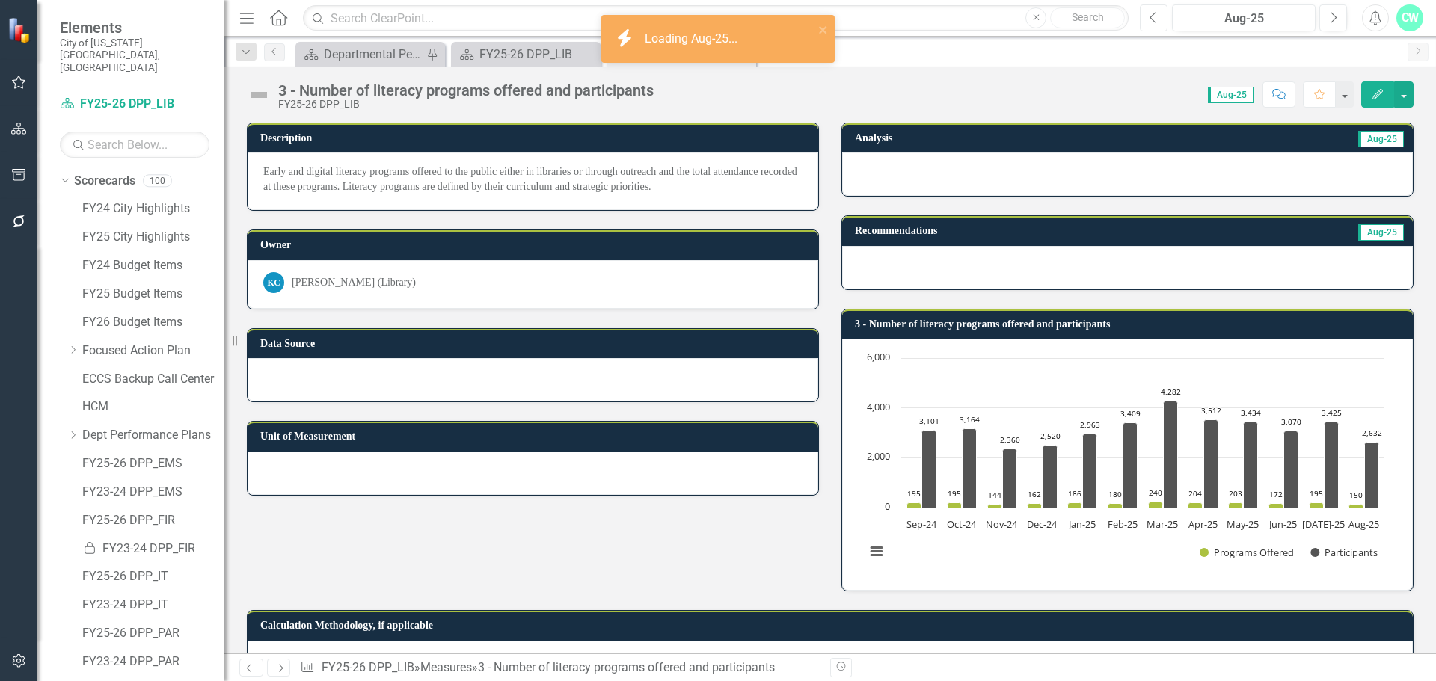
click at [1152, 16] on icon "button" at bounding box center [1153, 17] width 6 height 10
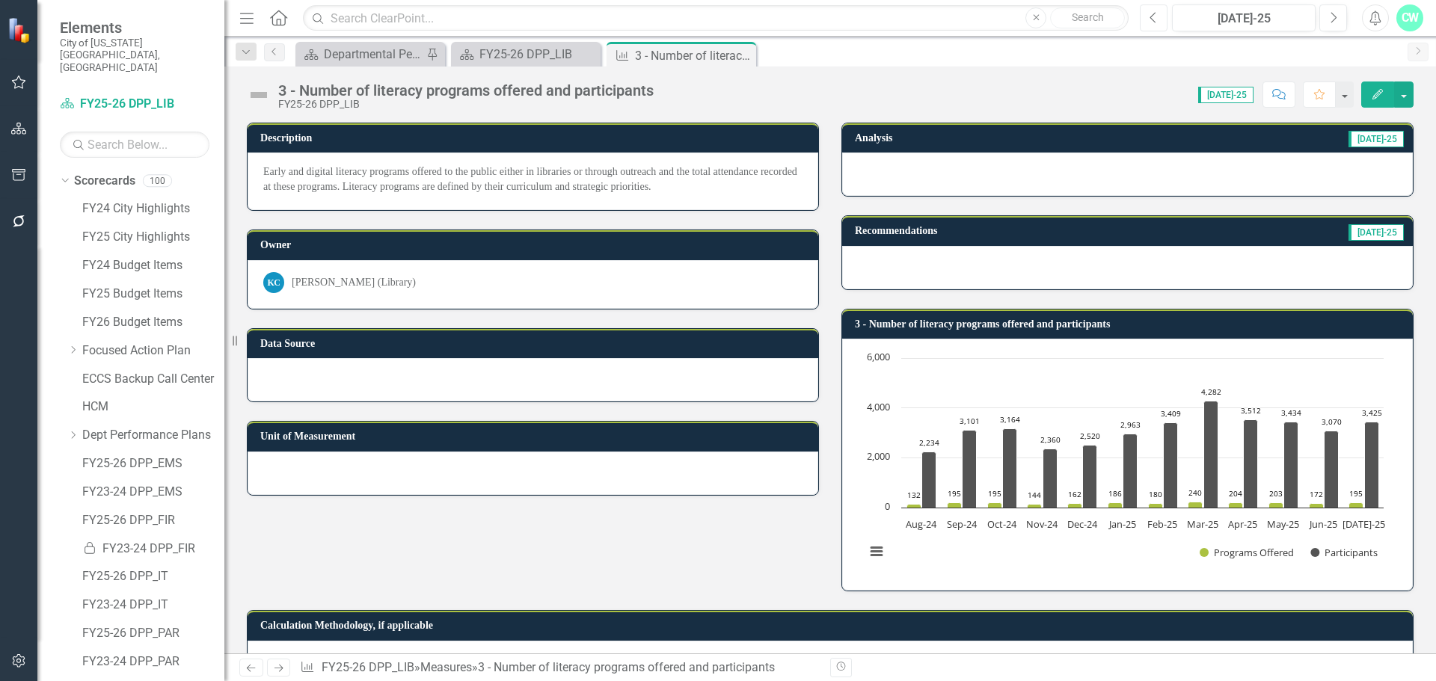
click at [1152, 22] on icon "Previous" at bounding box center [1153, 17] width 8 height 13
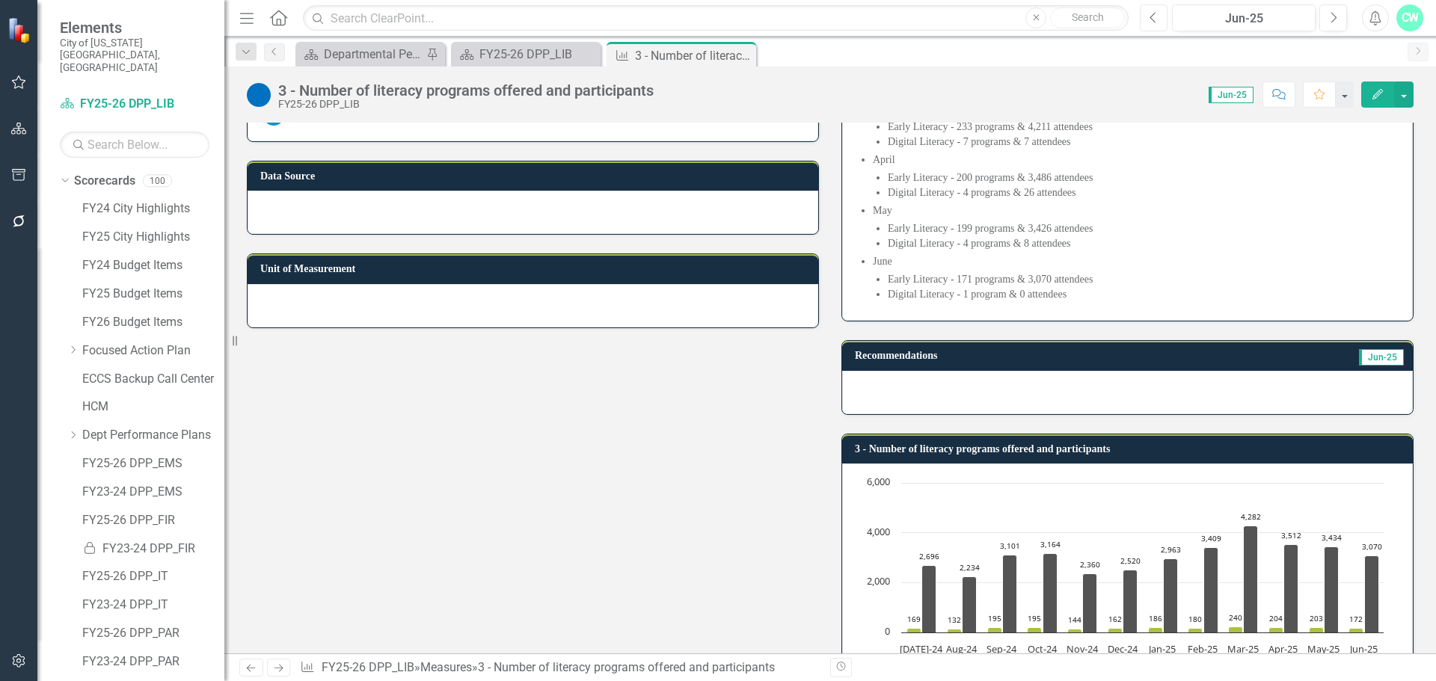
scroll to position [374, 0]
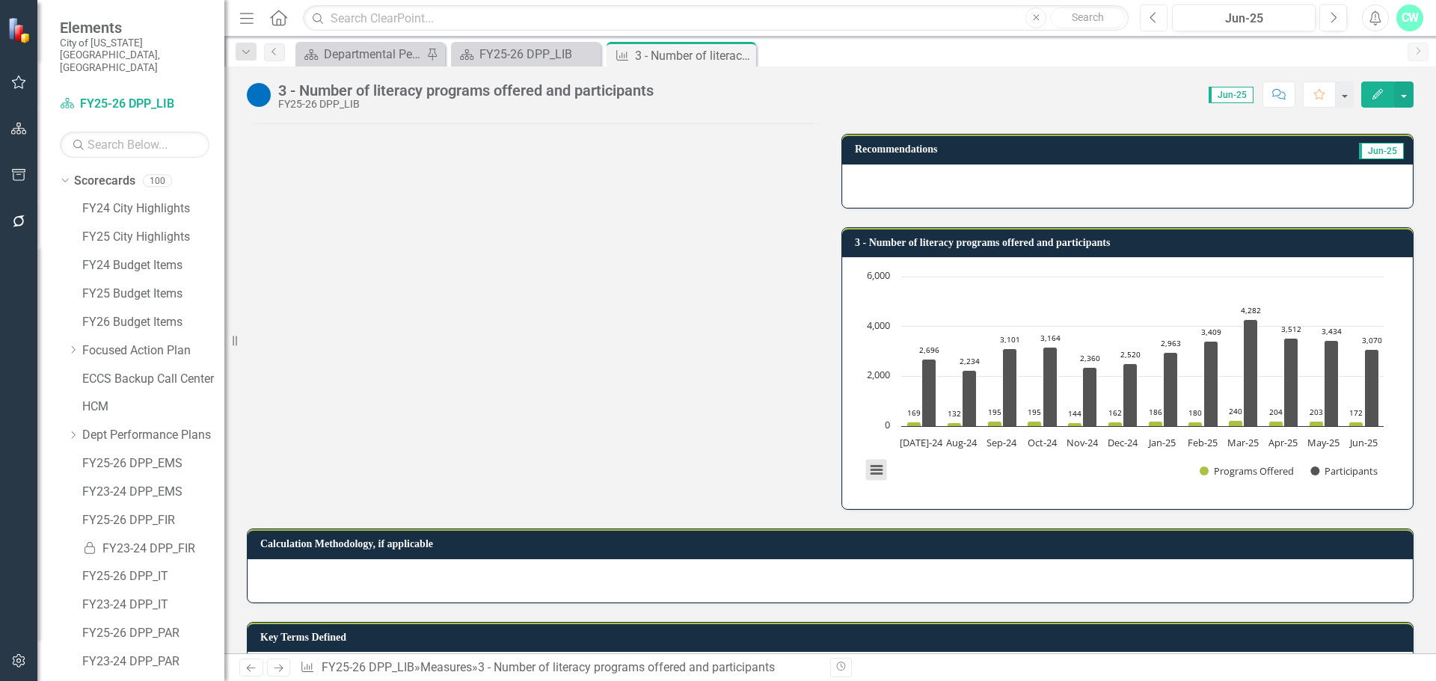
click at [870, 473] on button "View chart menu, Chart" at bounding box center [876, 470] width 21 height 21
click at [920, 369] on li "Download PNG image" at bounding box center [938, 372] width 135 height 23
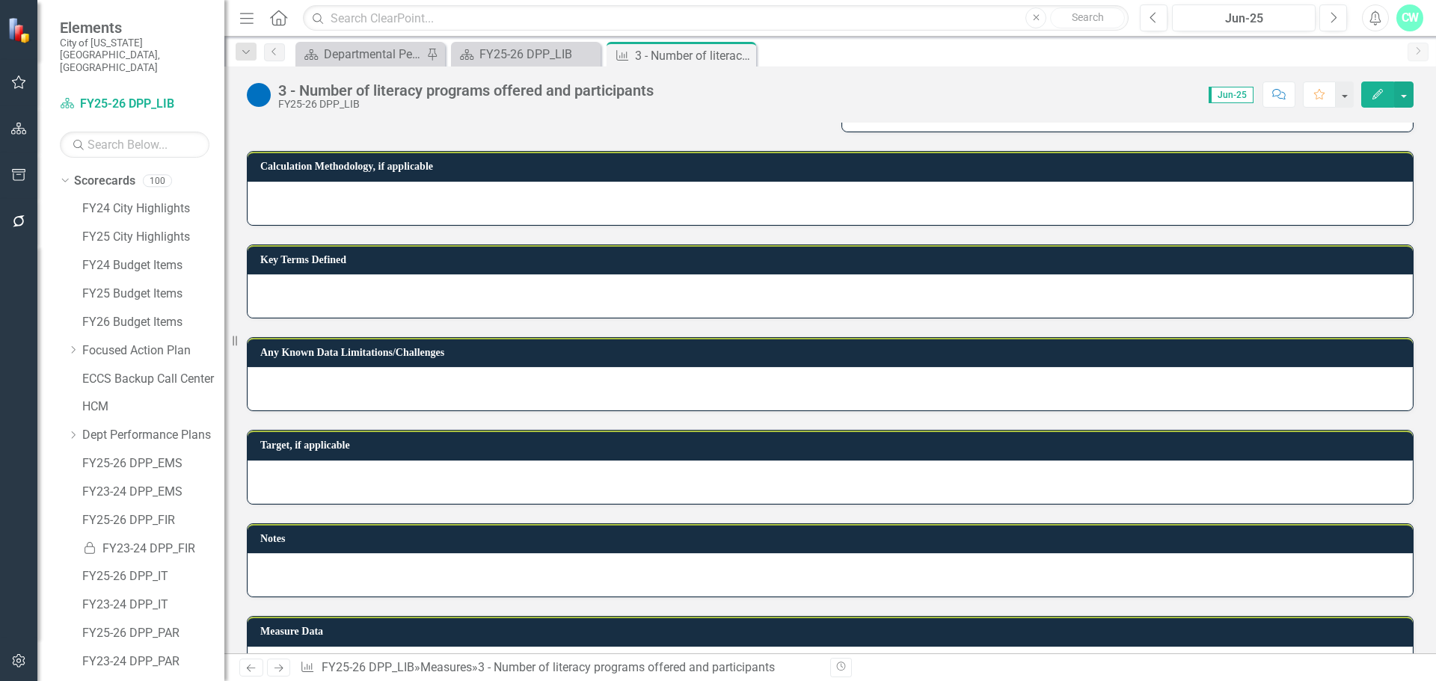
scroll to position [523, 0]
